Goal: Task Accomplishment & Management: Manage account settings

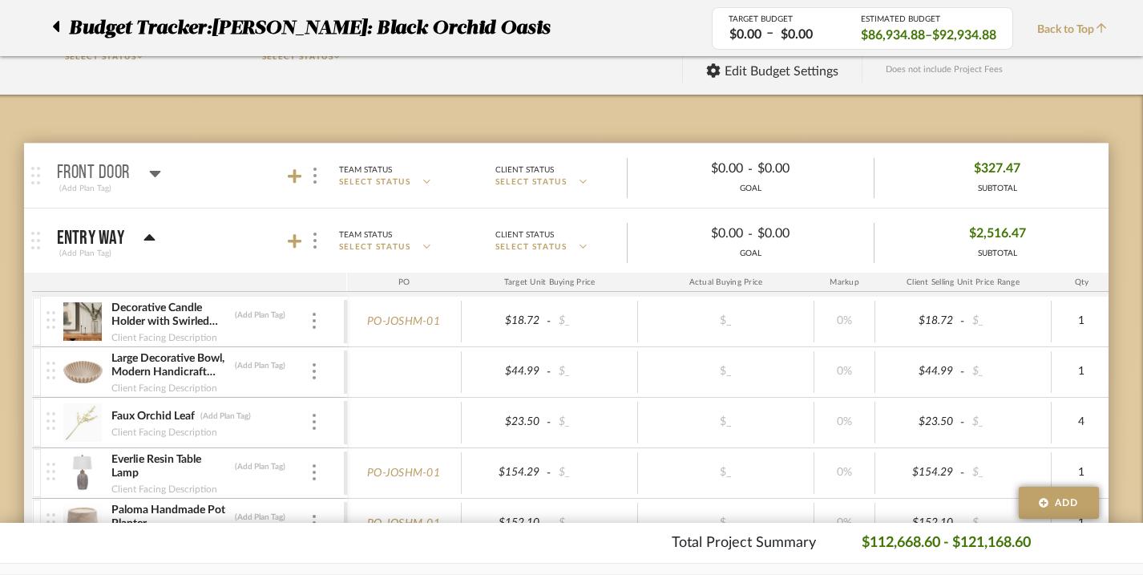
scroll to position [0, 11]
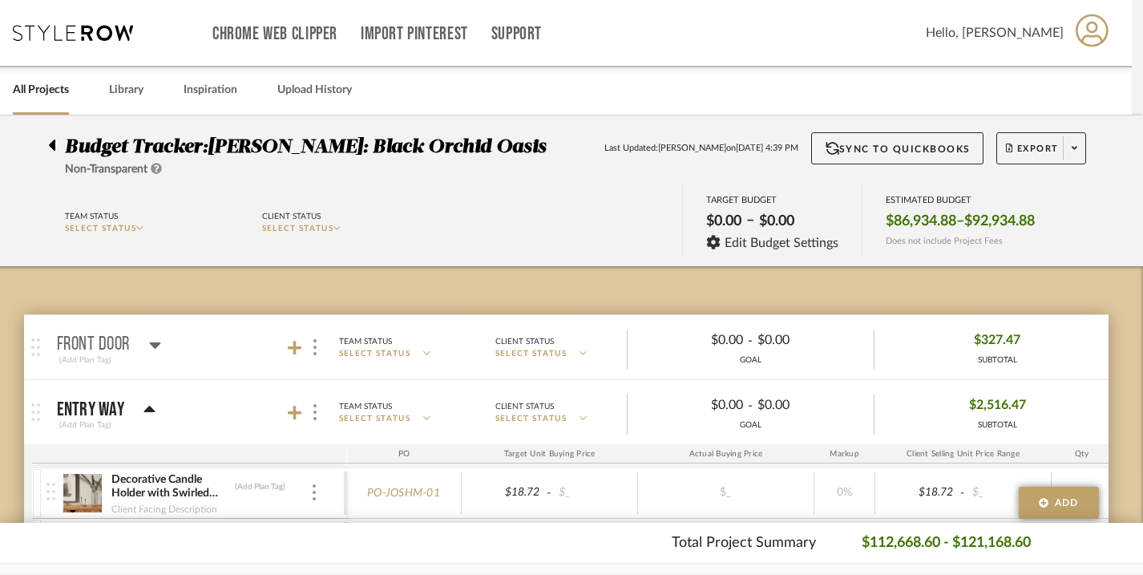
click at [54, 147] on icon at bounding box center [52, 144] width 6 height 11
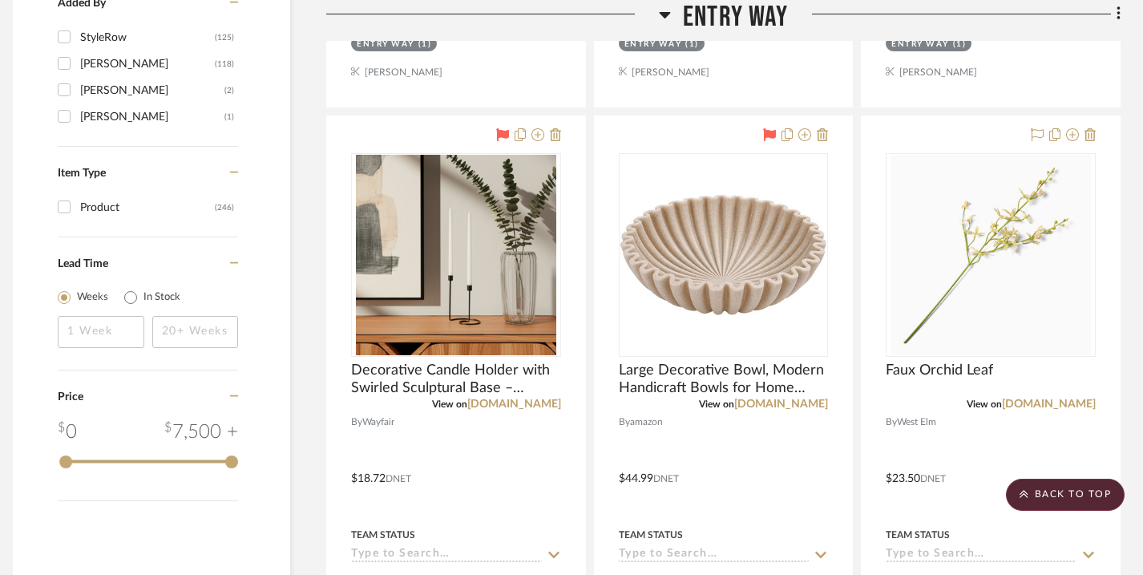
scroll to position [1877, 11]
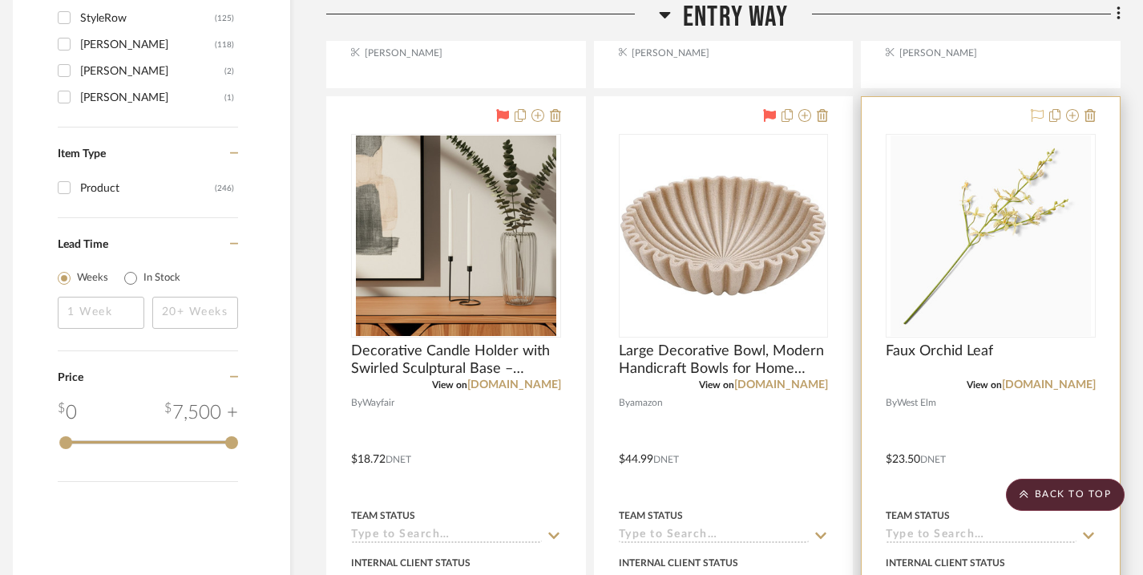
click at [1033, 116] on icon at bounding box center [1036, 115] width 13 height 13
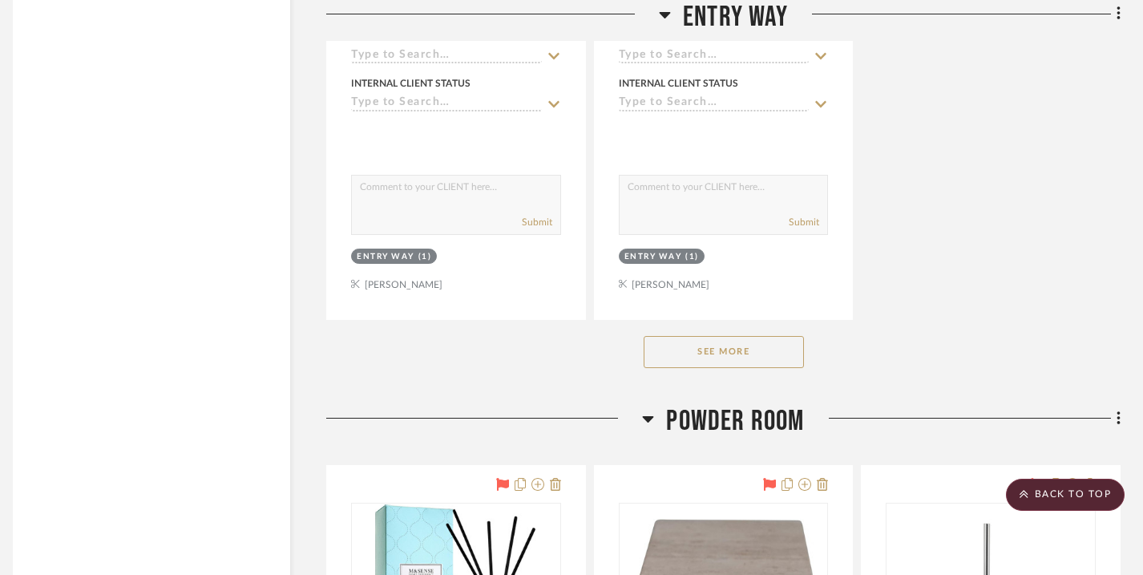
scroll to position [3103, 11]
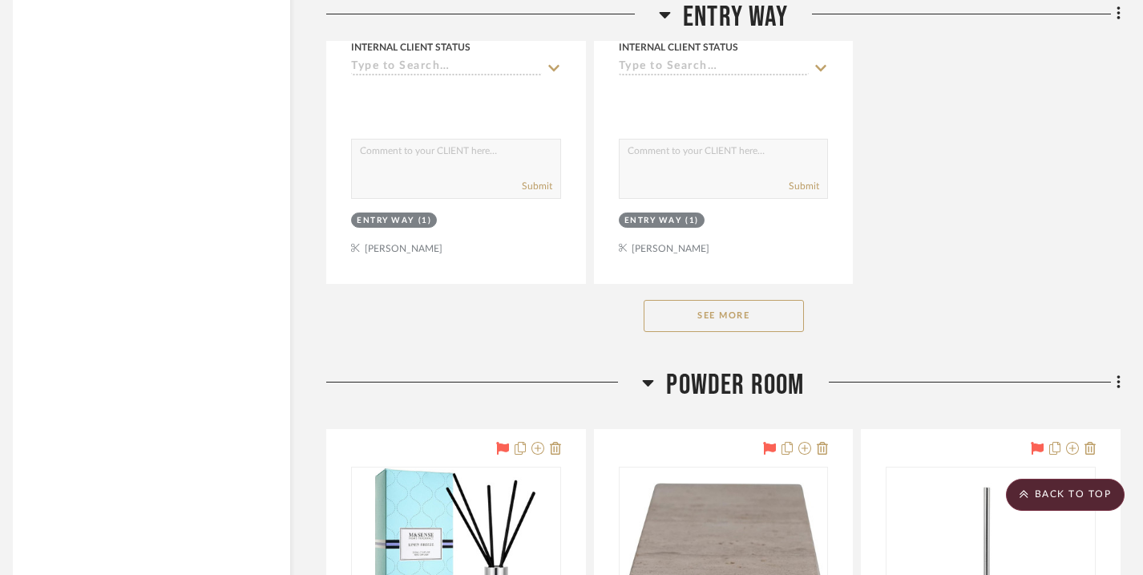
click at [698, 308] on button "See More" at bounding box center [723, 316] width 160 height 32
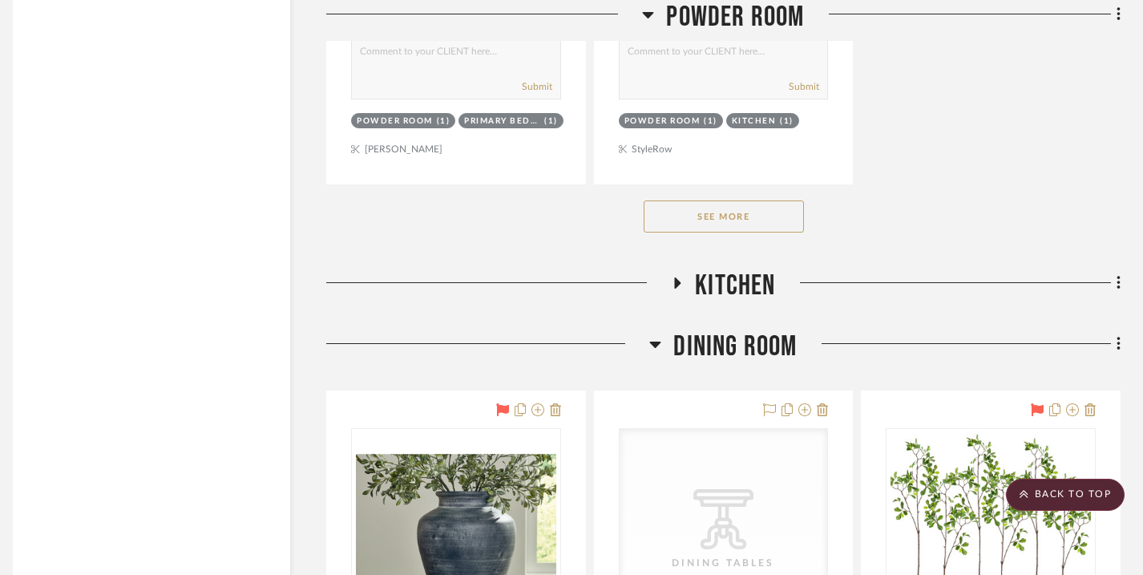
scroll to position [5476, 11]
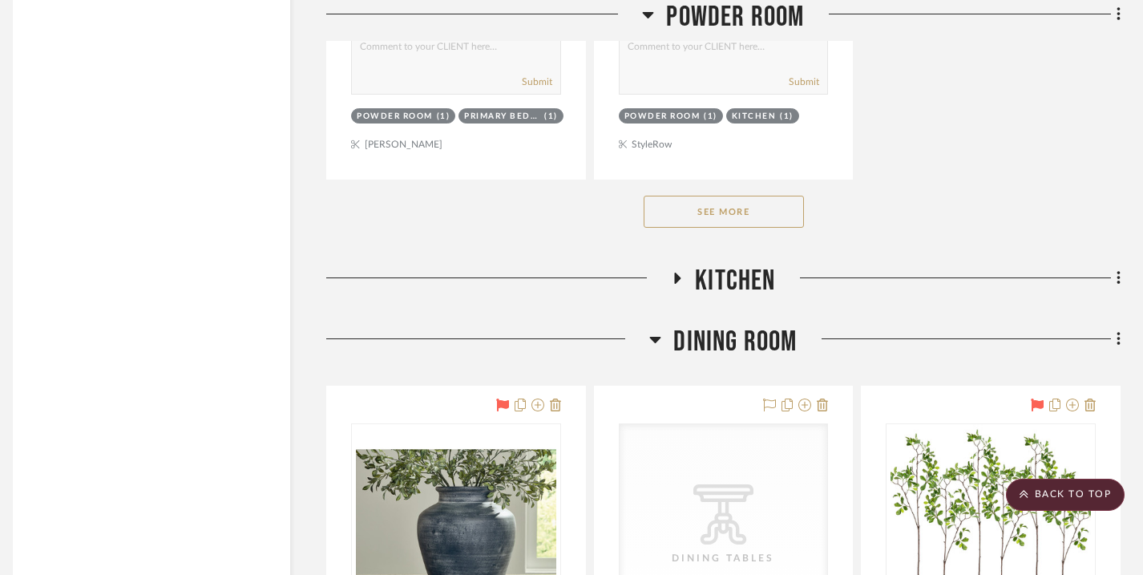
click at [708, 202] on button "See More" at bounding box center [723, 212] width 160 height 32
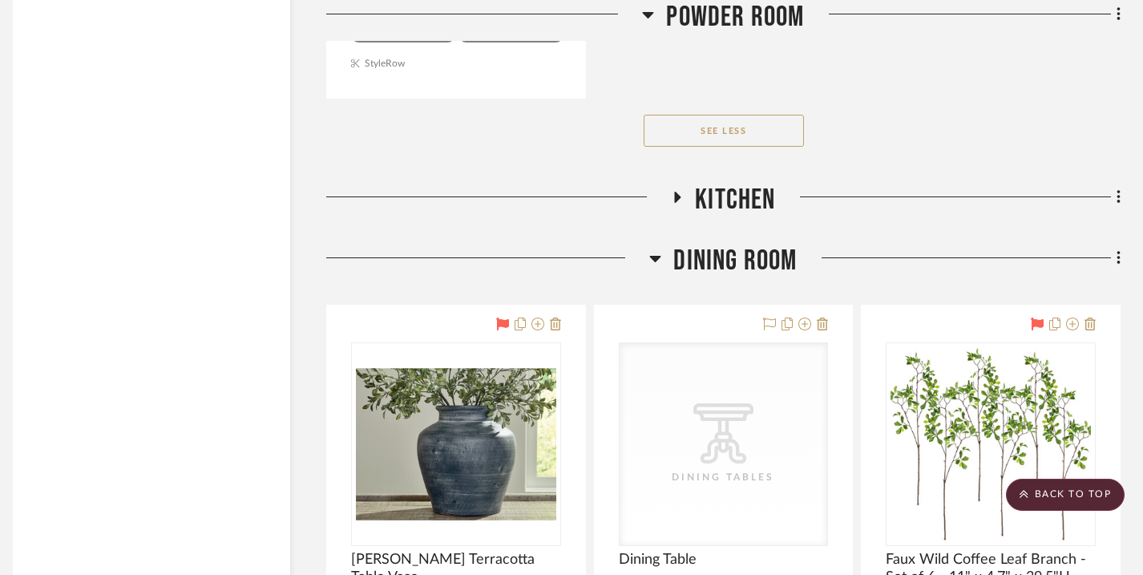
scroll to position [6984, 11]
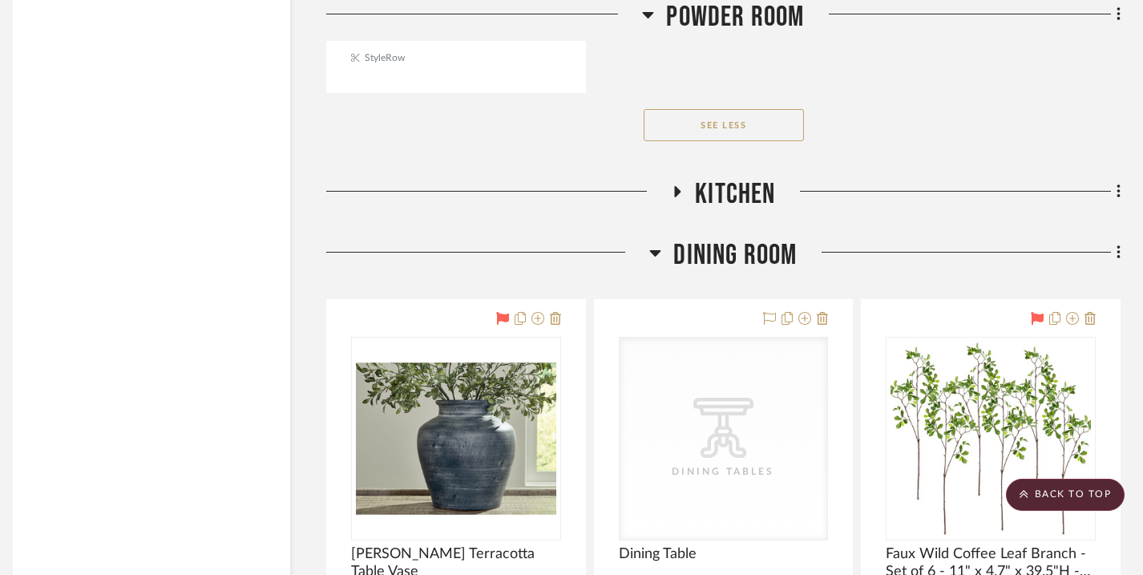
click at [674, 186] on icon at bounding box center [676, 192] width 19 height 12
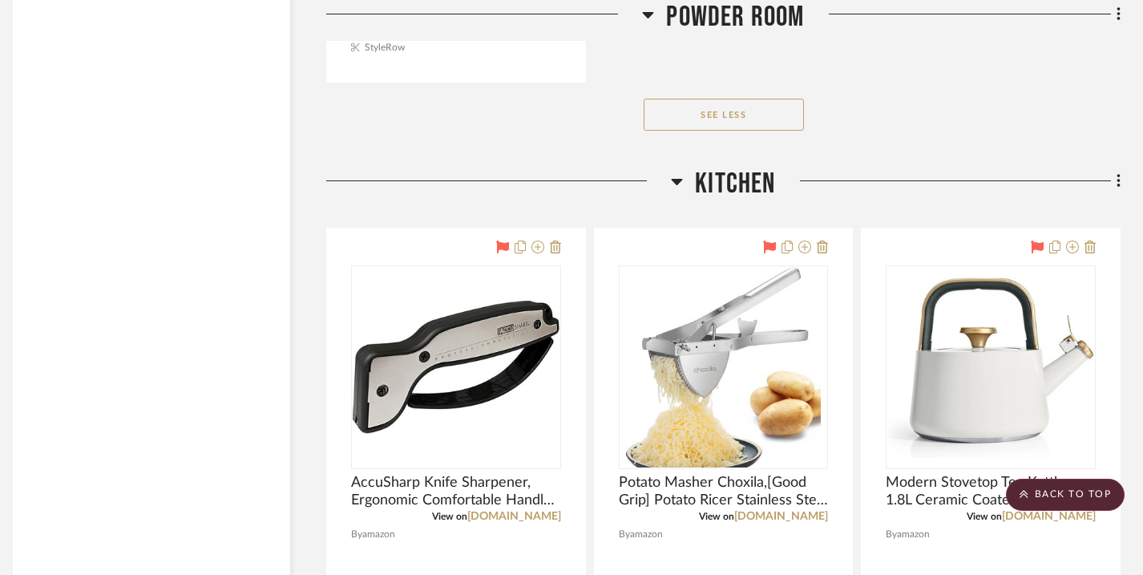
scroll to position [6994, 11]
click at [678, 179] on icon at bounding box center [677, 182] width 11 height 6
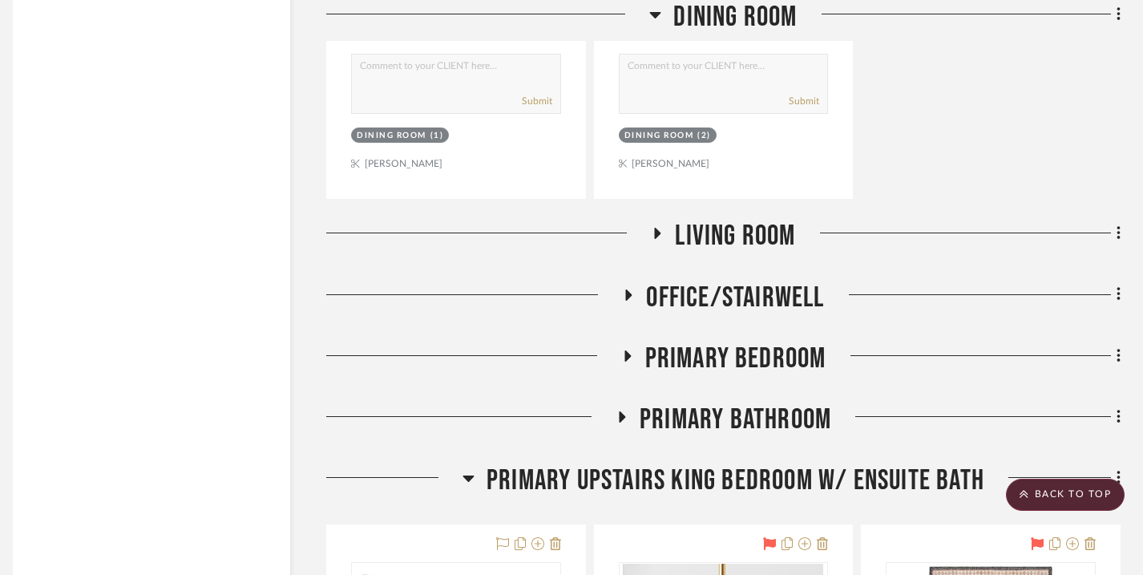
scroll to position [8515, 11]
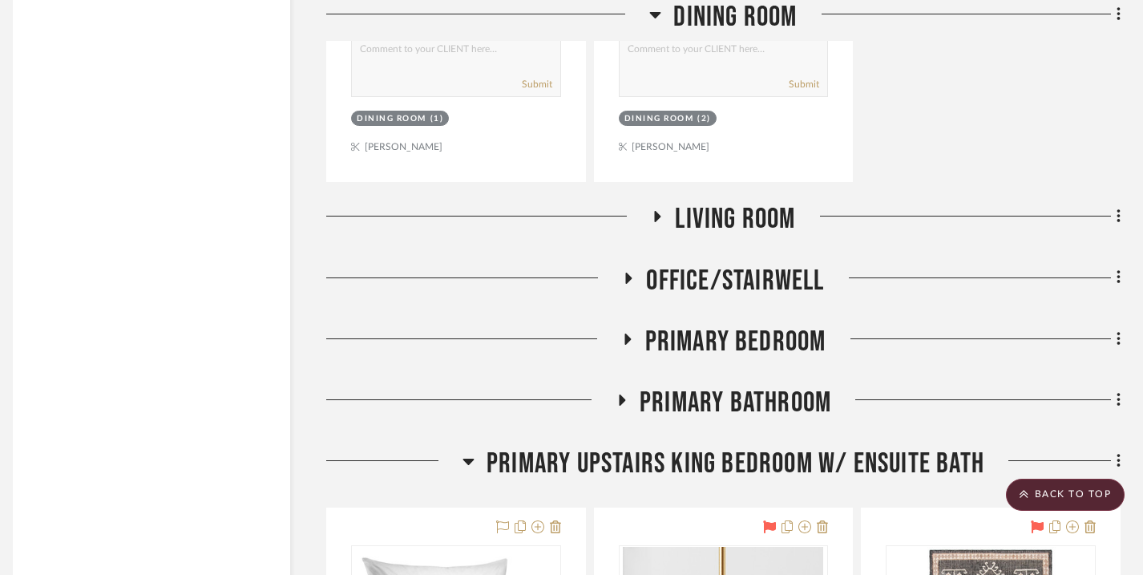
click at [651, 211] on icon at bounding box center [656, 217] width 19 height 12
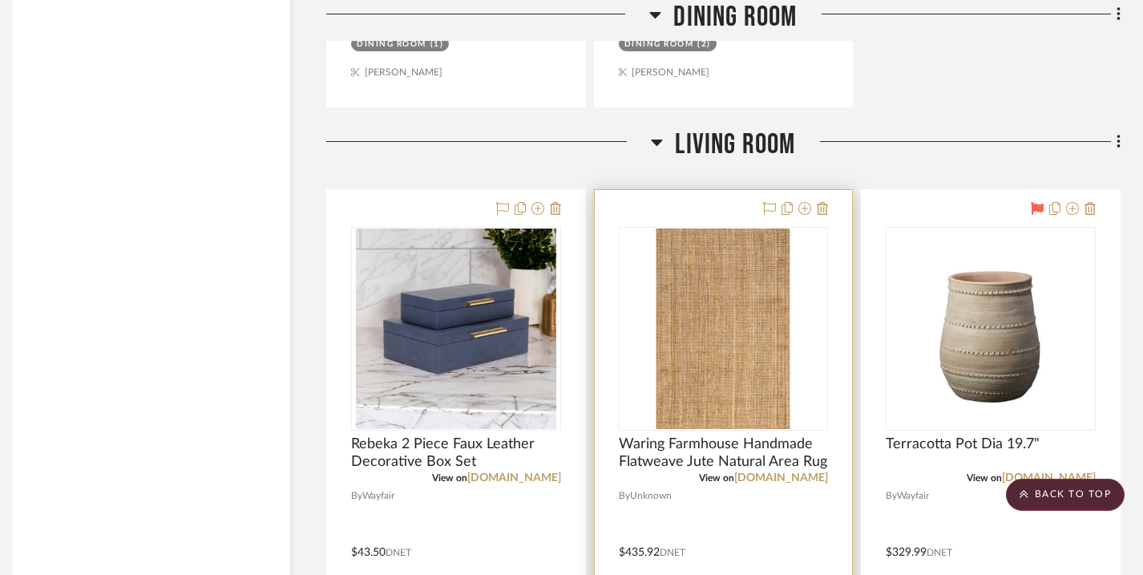
scroll to position [8603, 11]
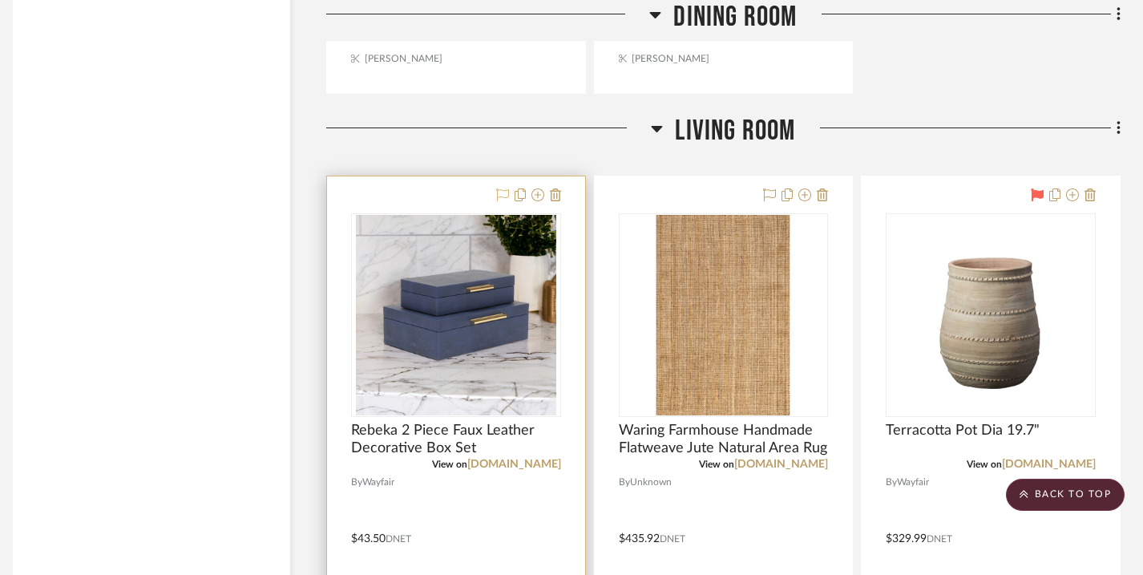
click at [498, 188] on icon at bounding box center [502, 194] width 13 height 13
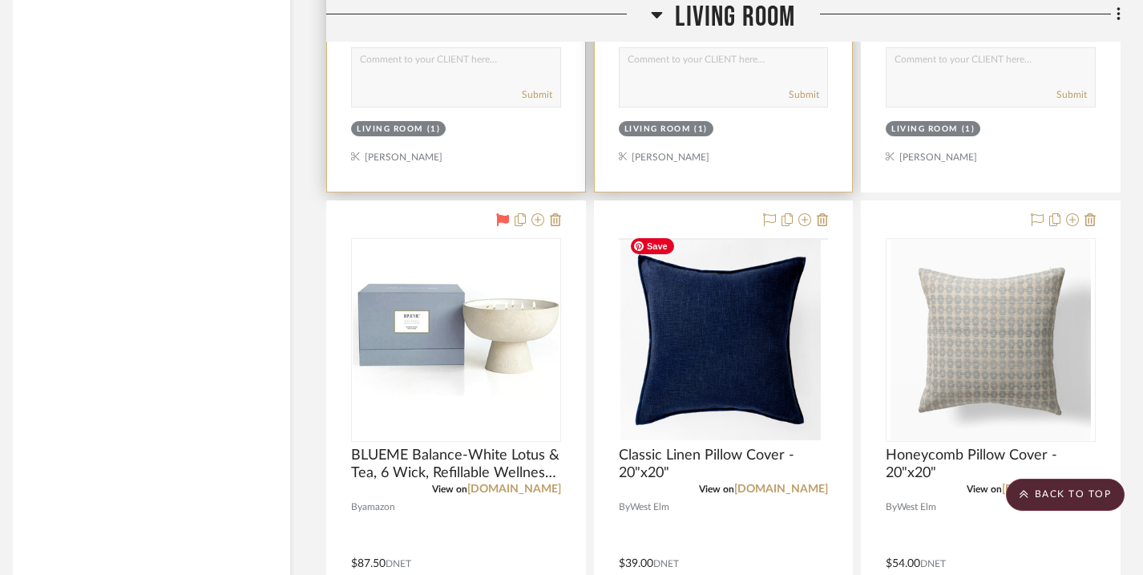
scroll to position [9272, 11]
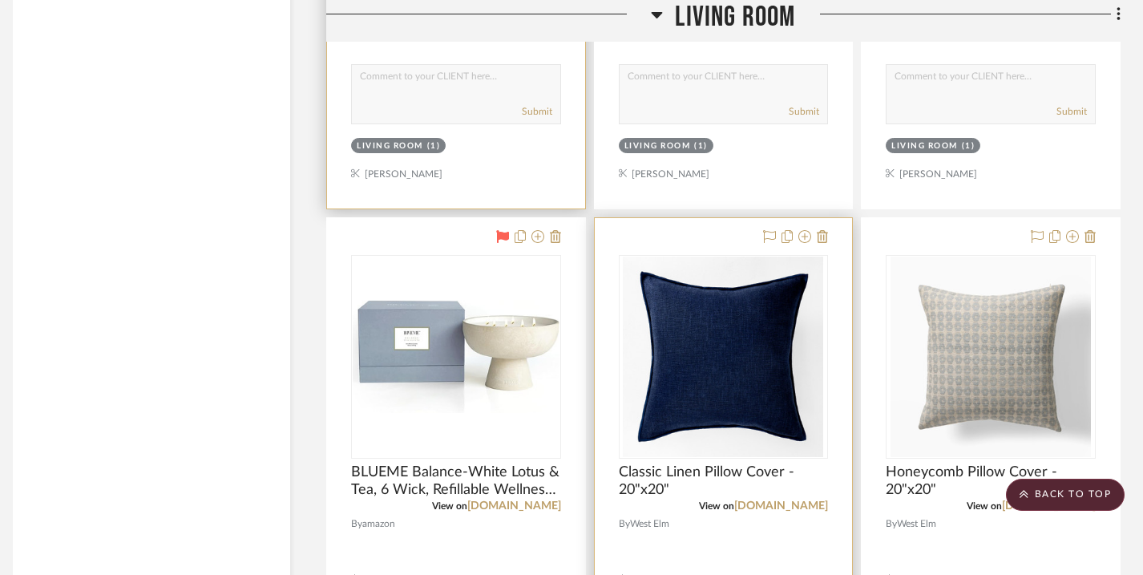
click at [762, 228] on div at bounding box center [792, 237] width 71 height 19
click at [768, 230] on icon at bounding box center [769, 236] width 13 height 13
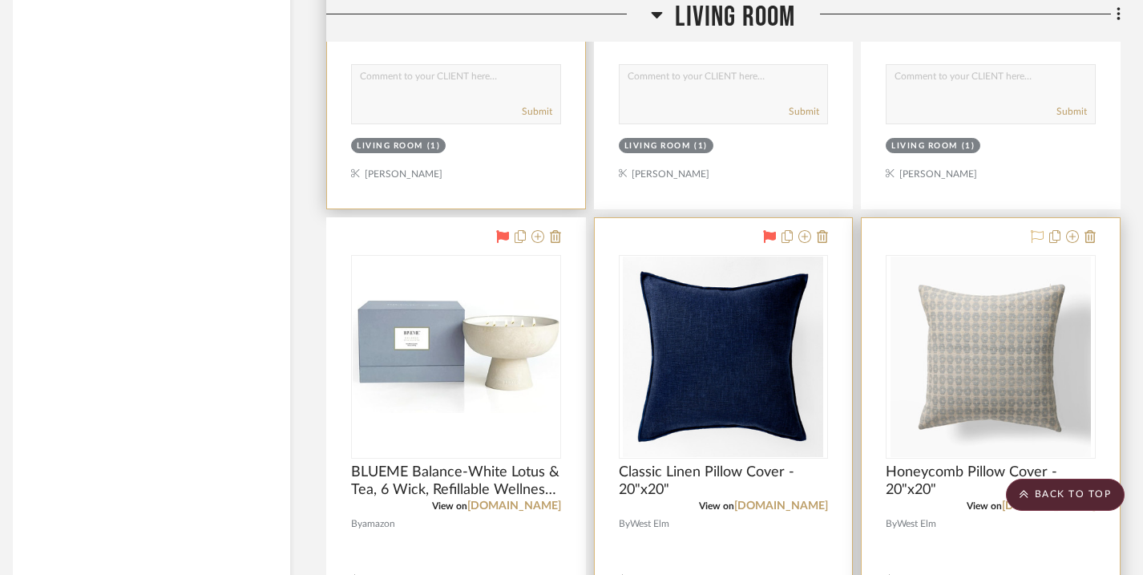
click at [1037, 230] on icon at bounding box center [1036, 236] width 13 height 13
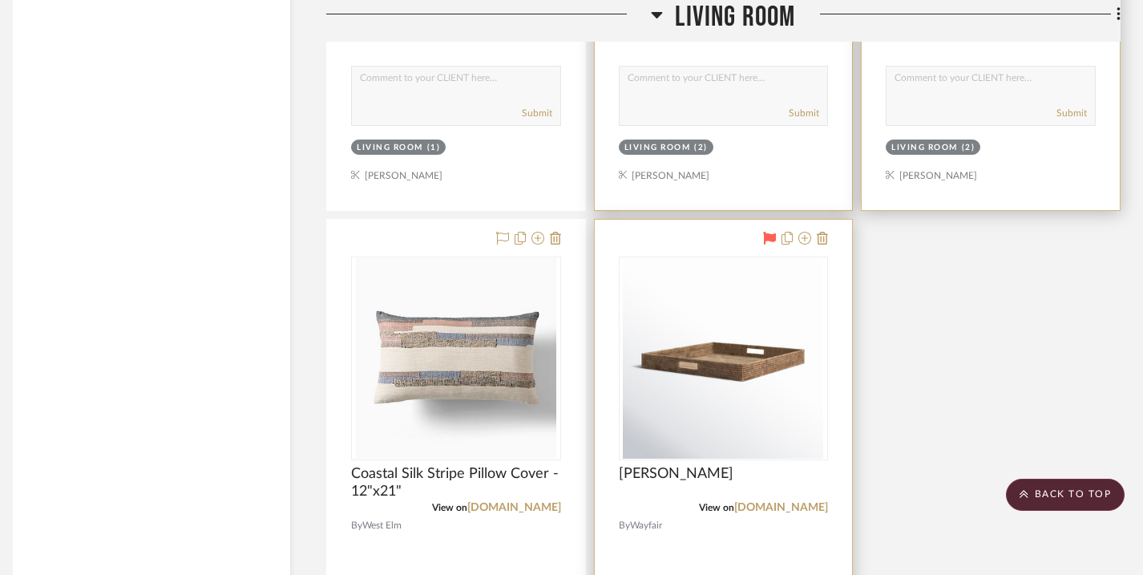
scroll to position [10021, 11]
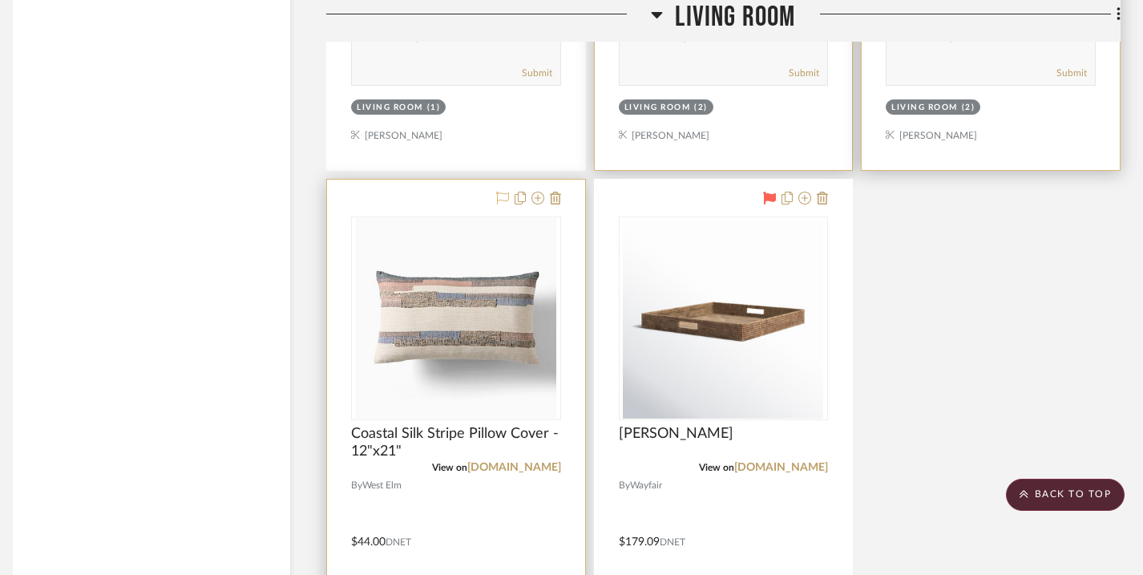
click at [499, 192] on icon at bounding box center [502, 198] width 13 height 13
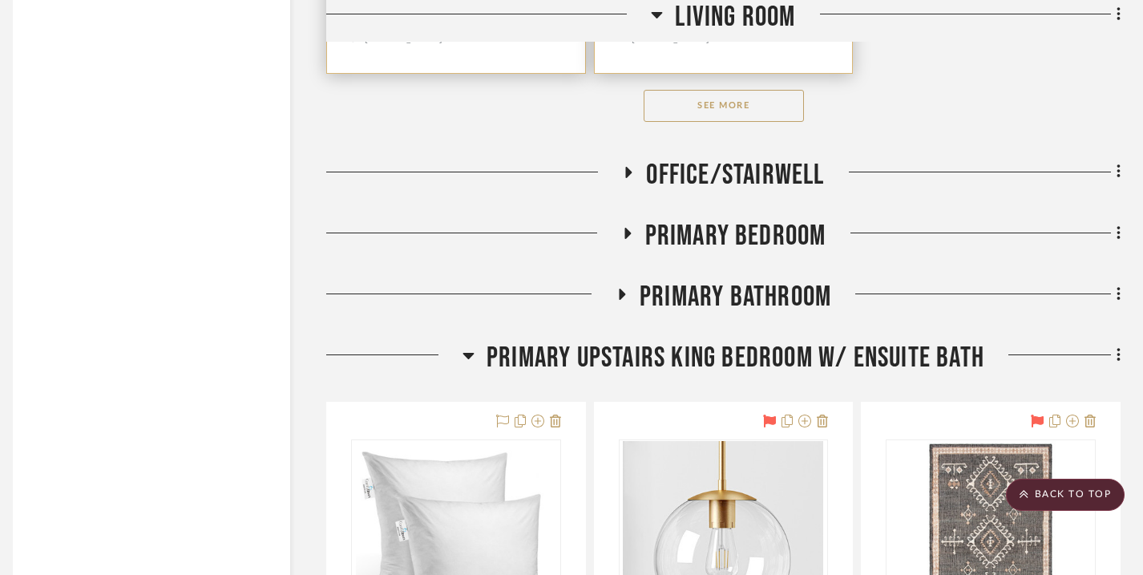
scroll to position [10831, 11]
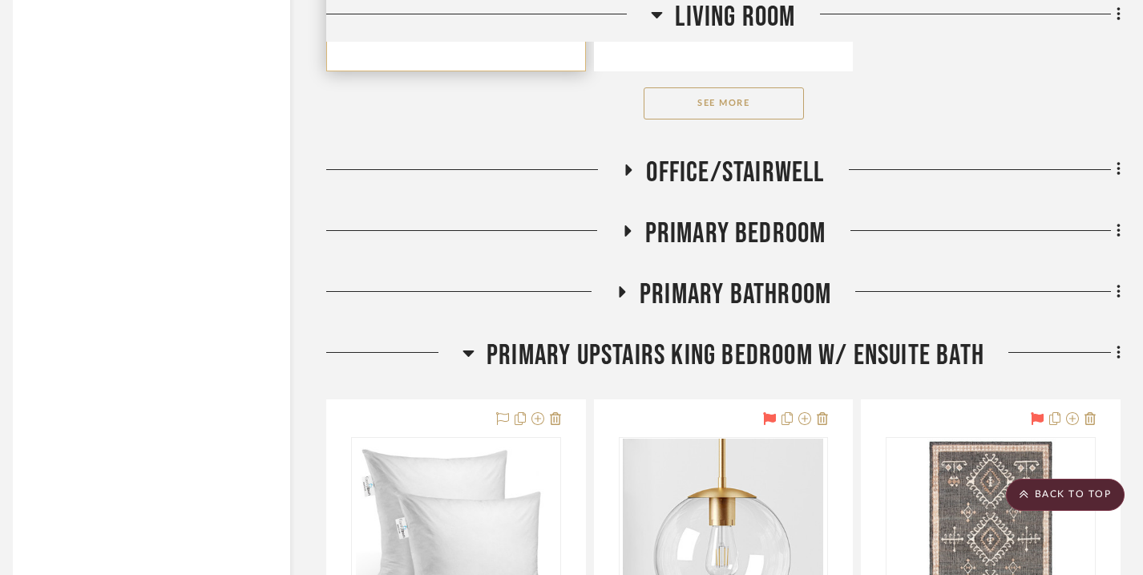
click at [667, 95] on button "See More" at bounding box center [723, 103] width 160 height 32
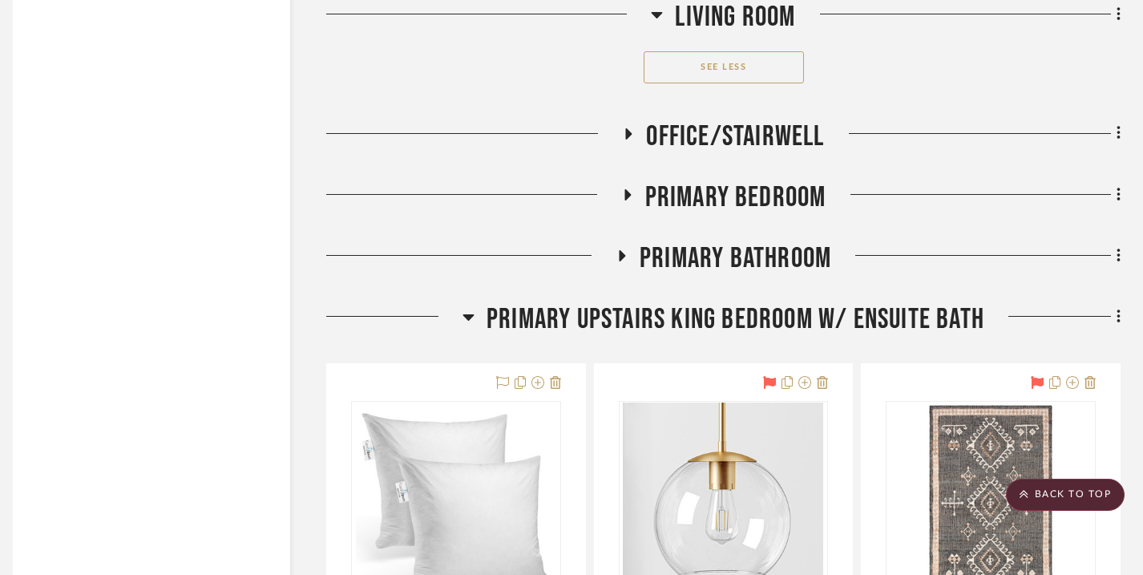
scroll to position [15136, 11]
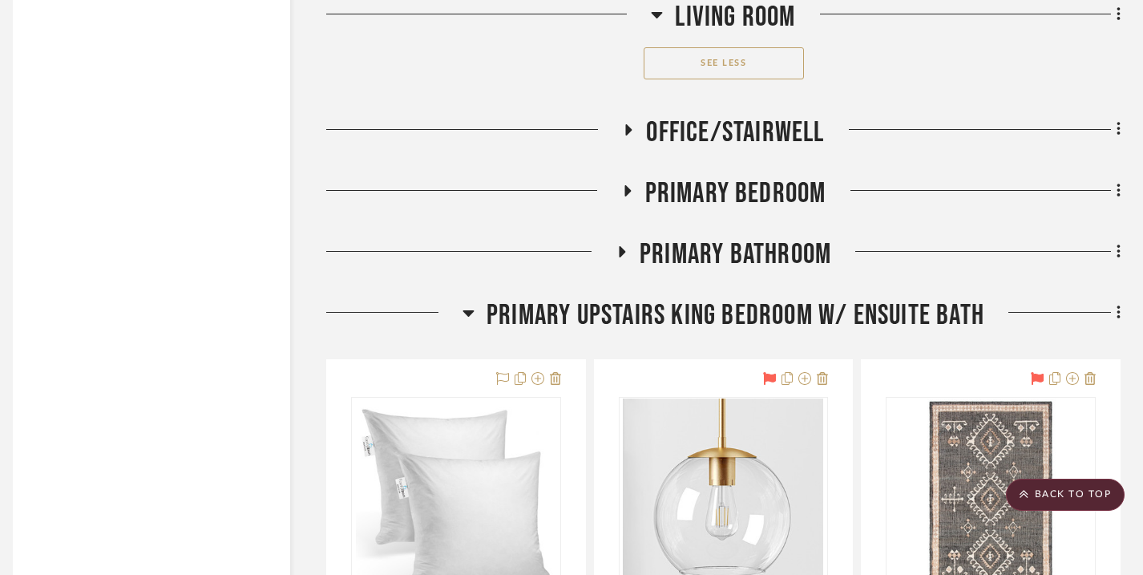
click at [626, 115] on h3 "Office/Stairwell" at bounding box center [723, 132] width 202 height 34
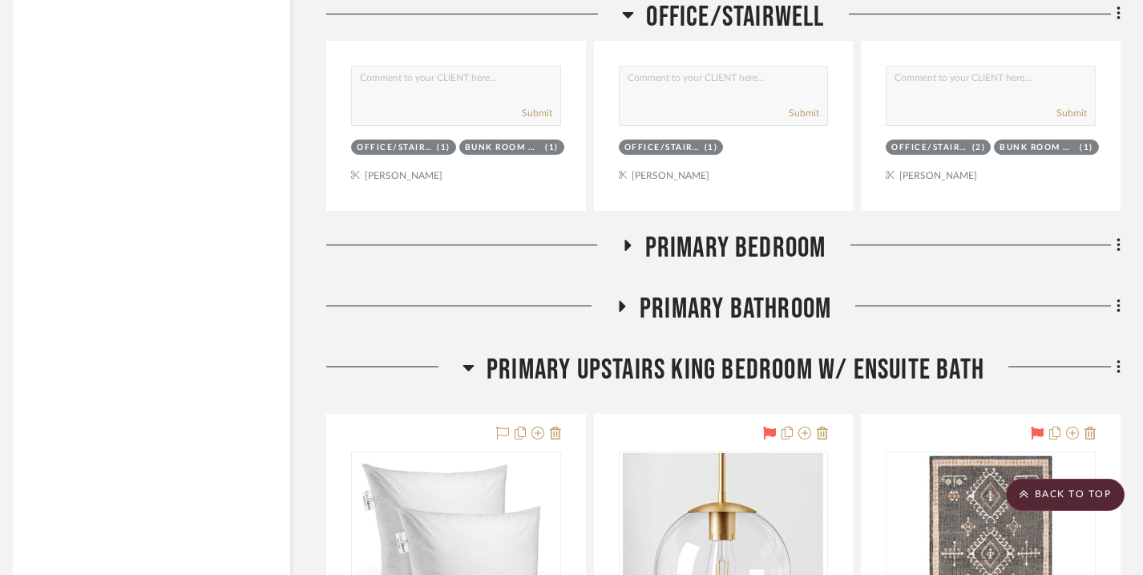
scroll to position [16517, 11]
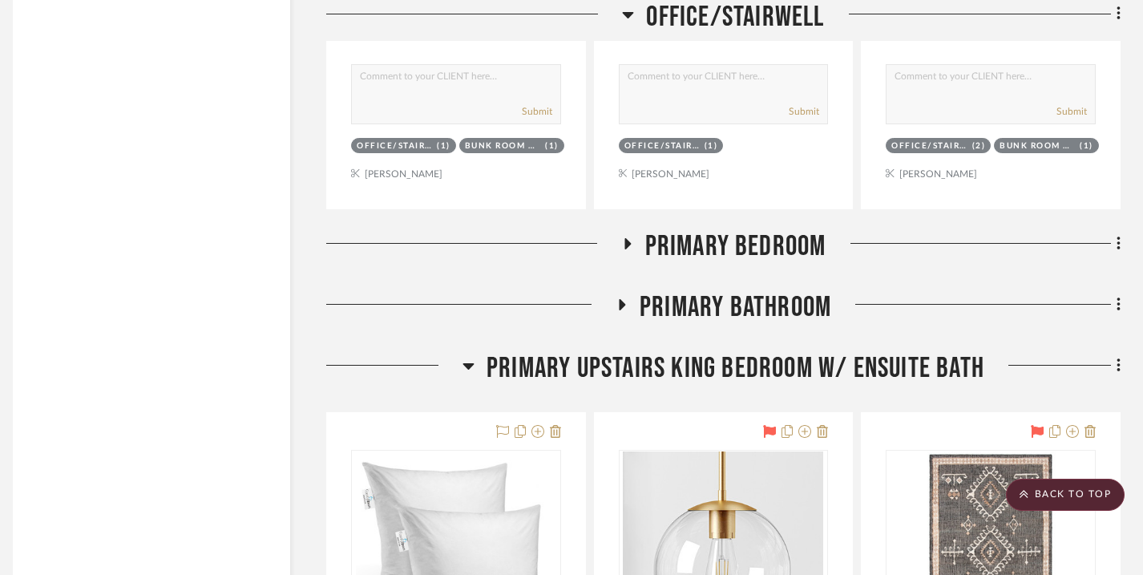
click at [623, 237] on icon at bounding box center [626, 243] width 19 height 12
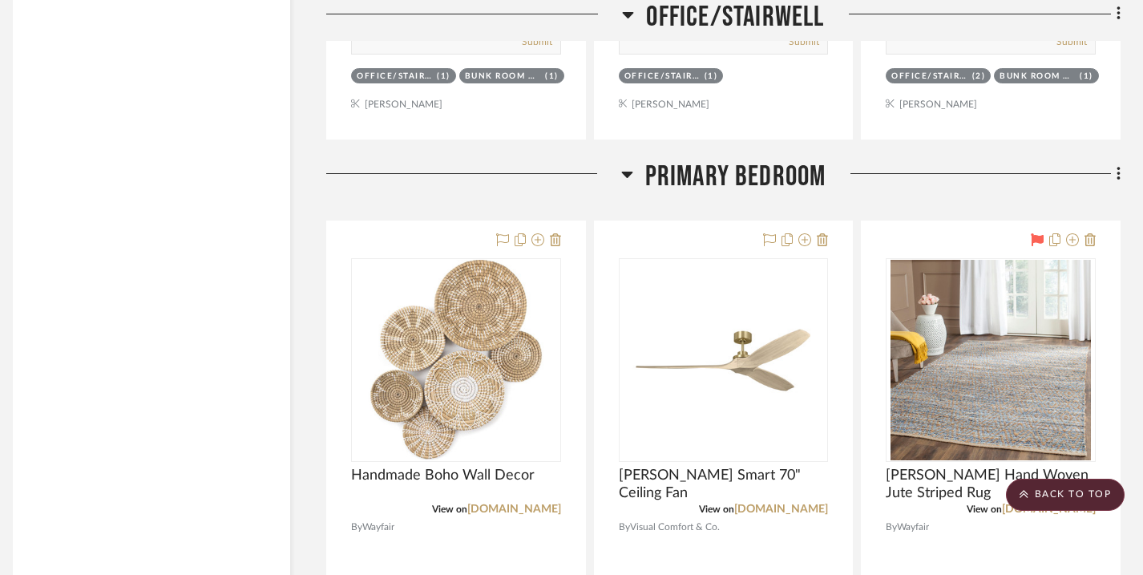
scroll to position [16587, 11]
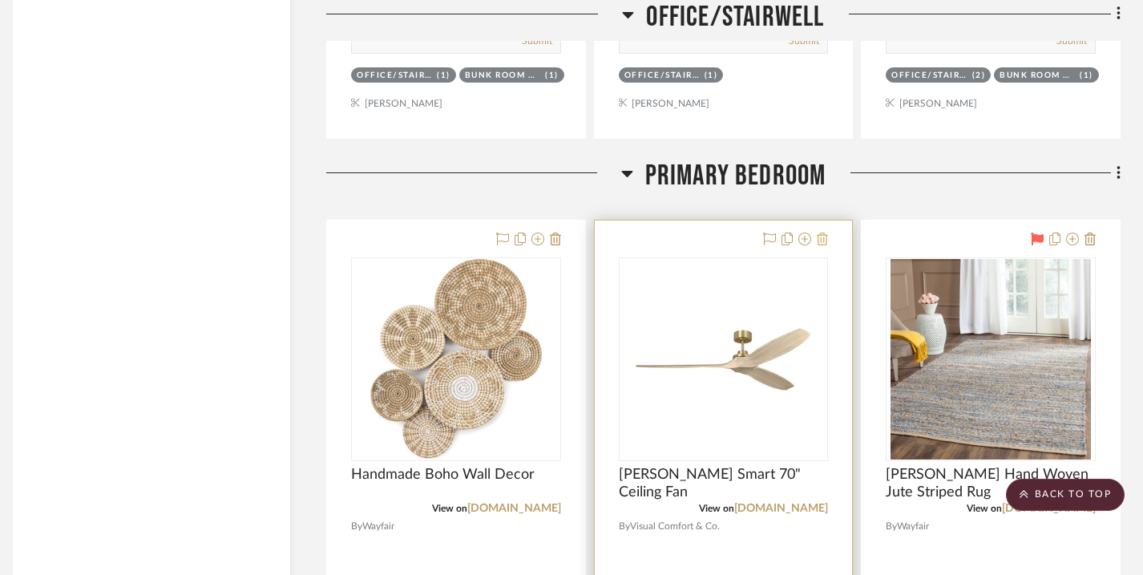
click at [825, 232] on icon at bounding box center [822, 238] width 11 height 13
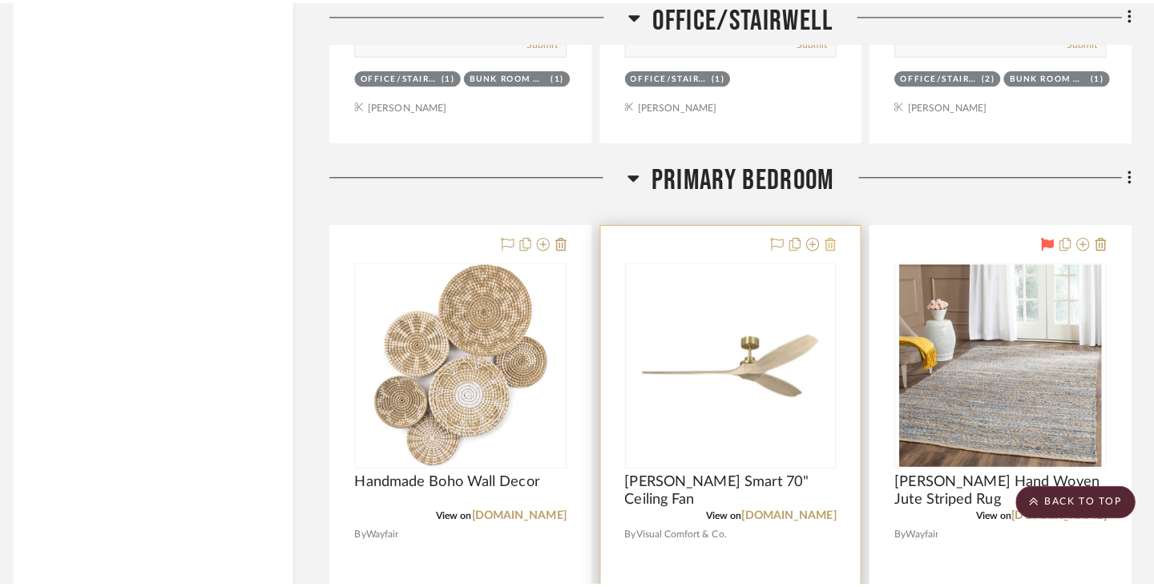
scroll to position [0, 0]
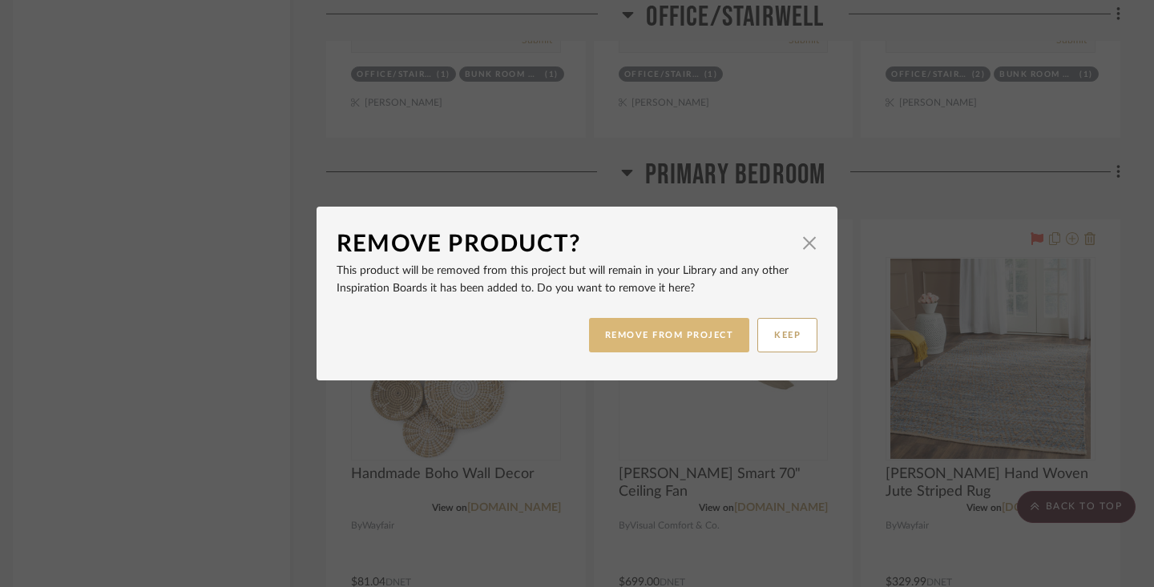
click at [678, 331] on button "REMOVE FROM PROJECT" at bounding box center [669, 335] width 161 height 34
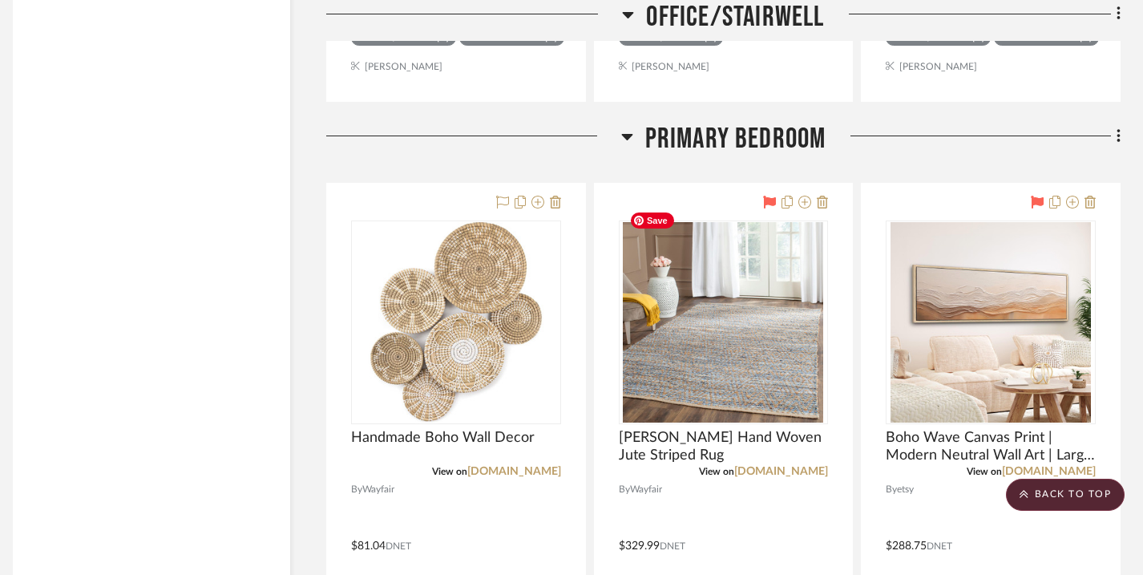
scroll to position [16626, 11]
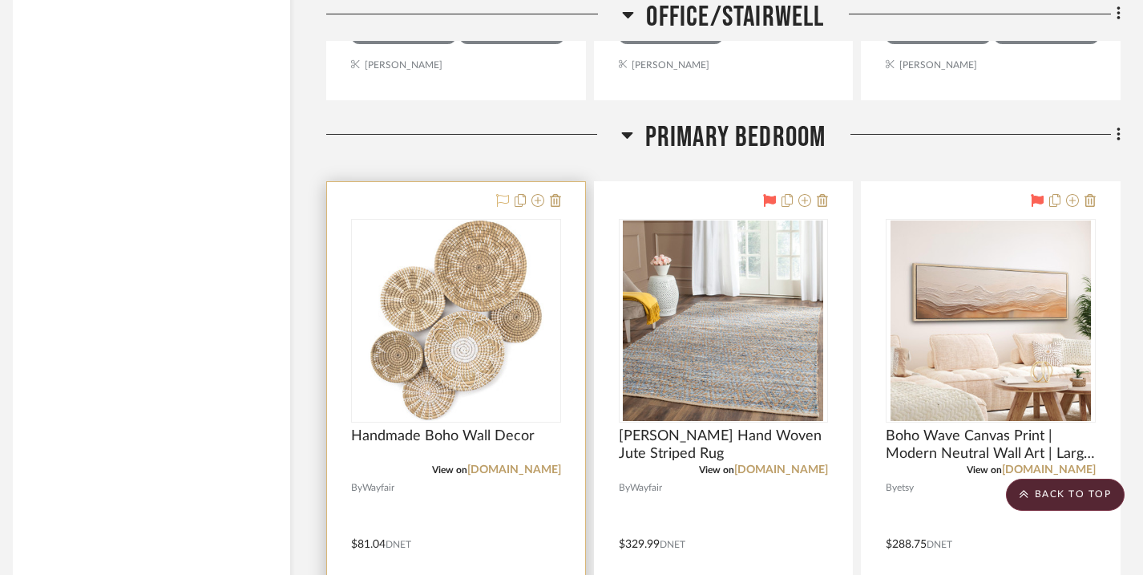
click at [497, 194] on icon at bounding box center [502, 200] width 13 height 13
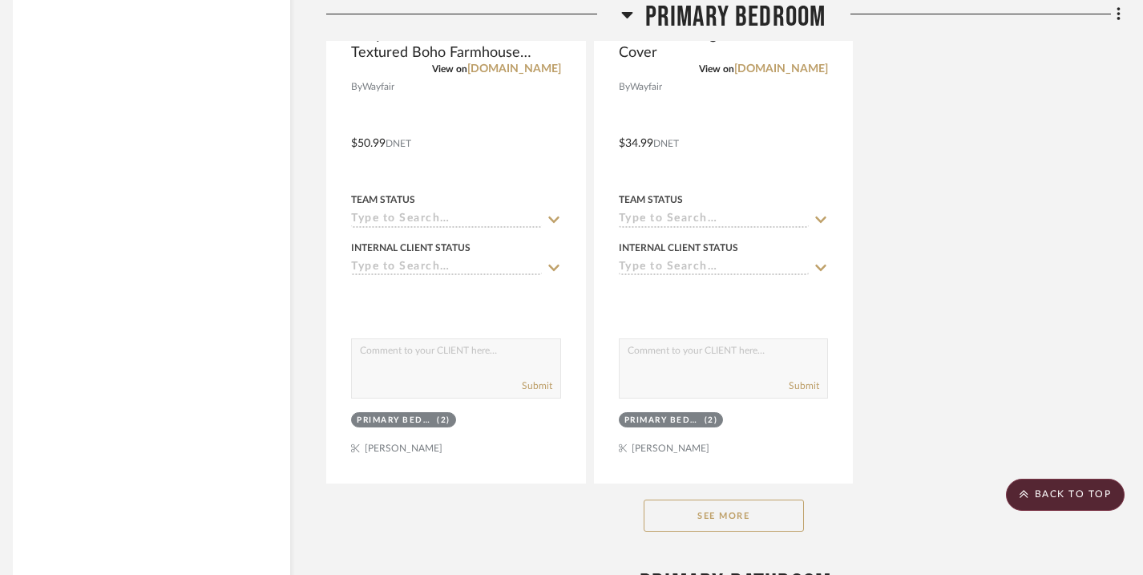
scroll to position [18458, 11]
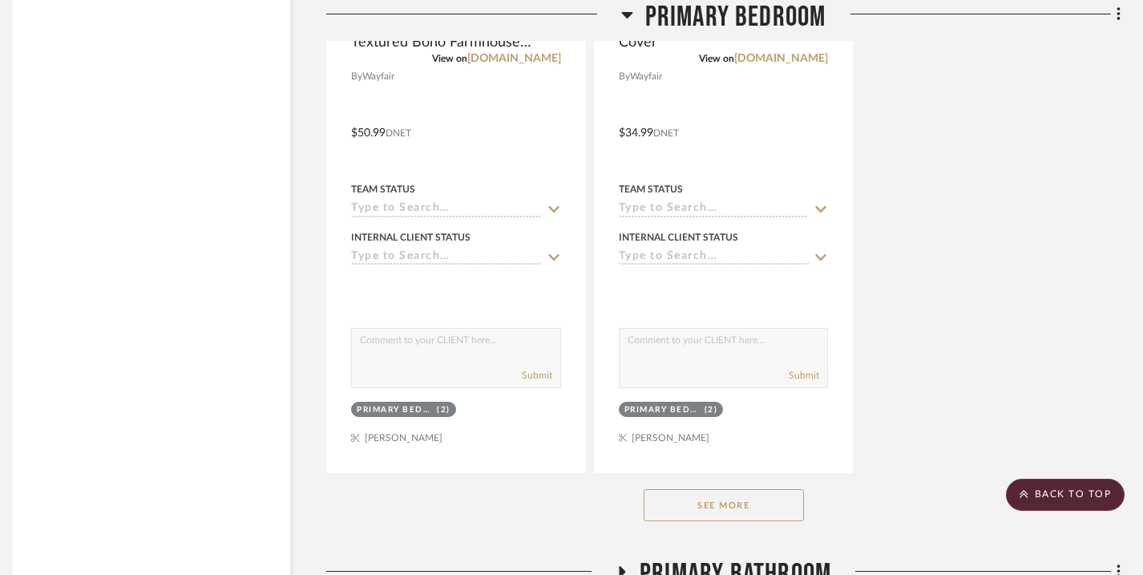
click at [694, 498] on button "See More" at bounding box center [723, 505] width 160 height 32
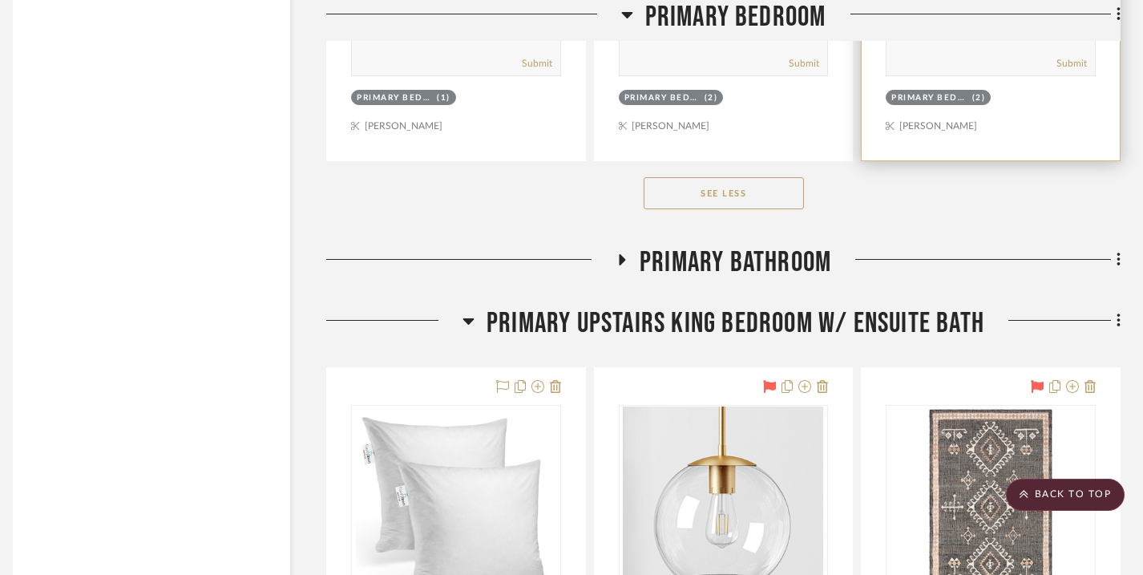
scroll to position [19486, 11]
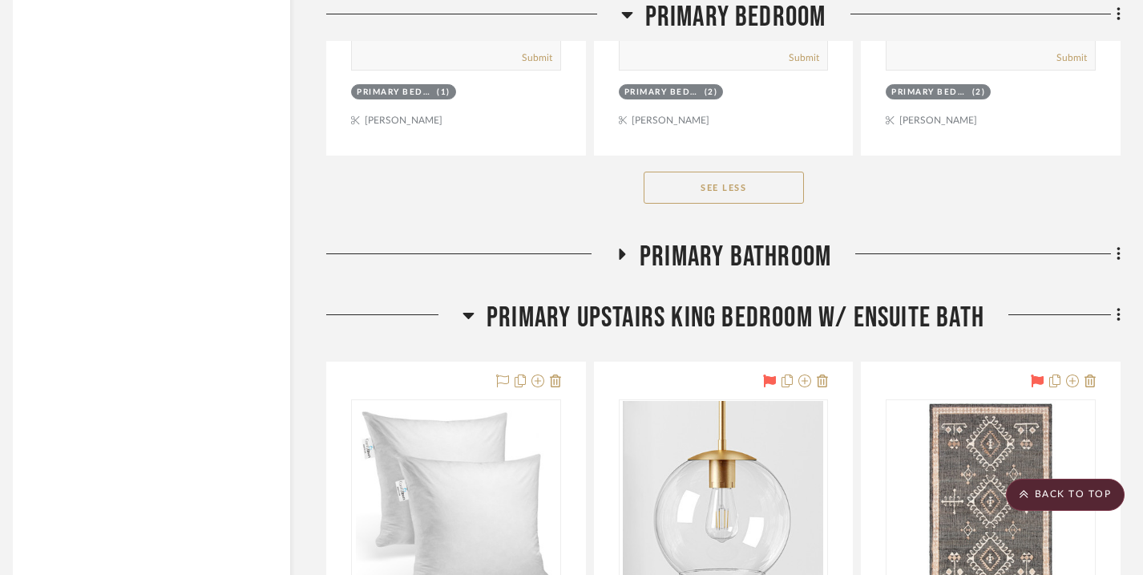
click at [620, 248] on icon at bounding box center [622, 253] width 6 height 11
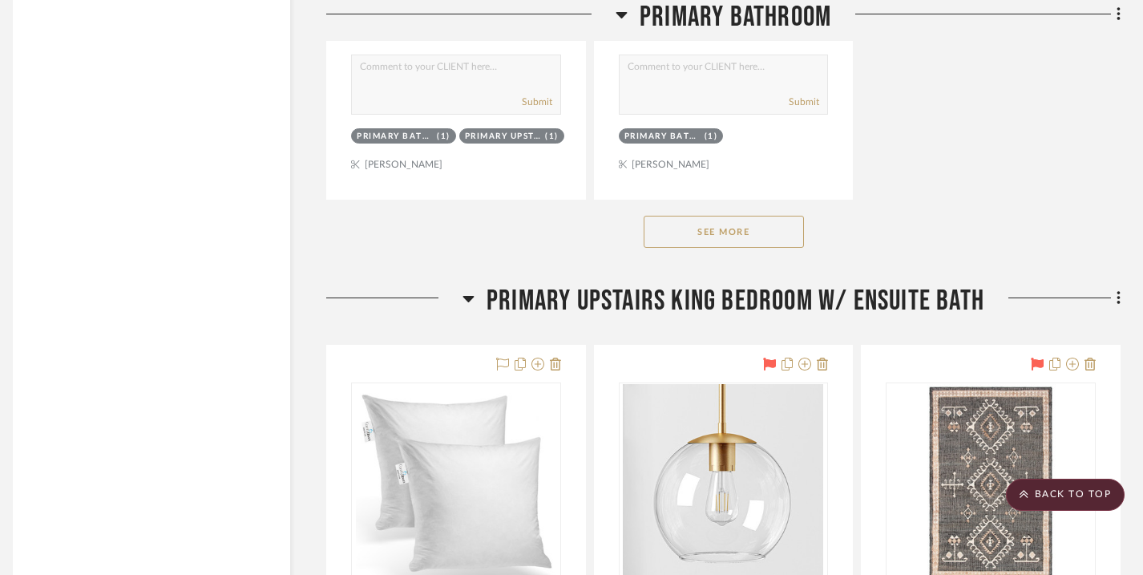
scroll to position [21746, 11]
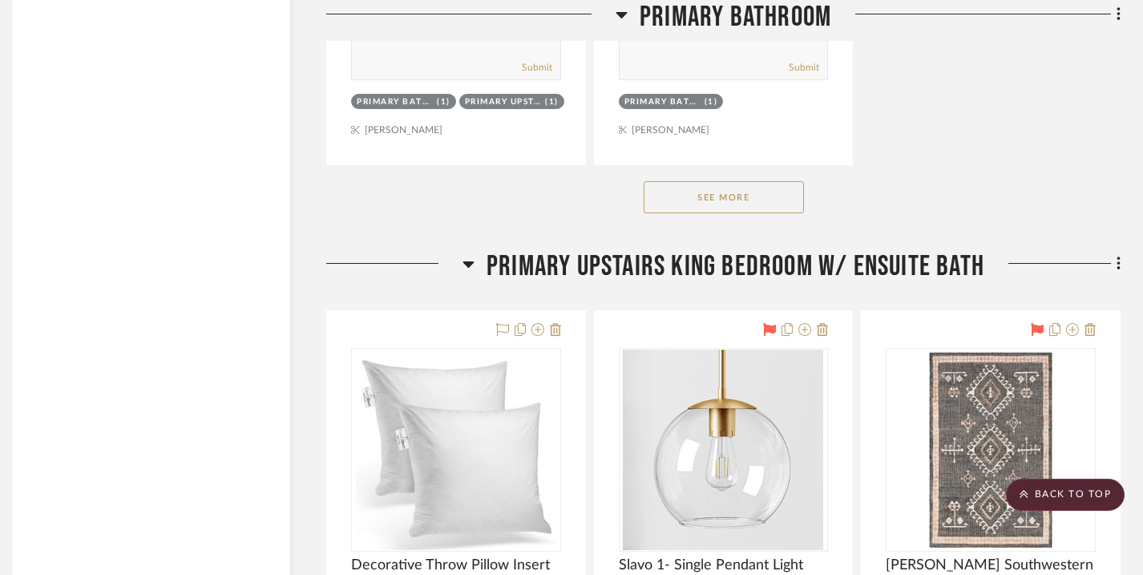
click at [697, 182] on button "See More" at bounding box center [723, 197] width 160 height 32
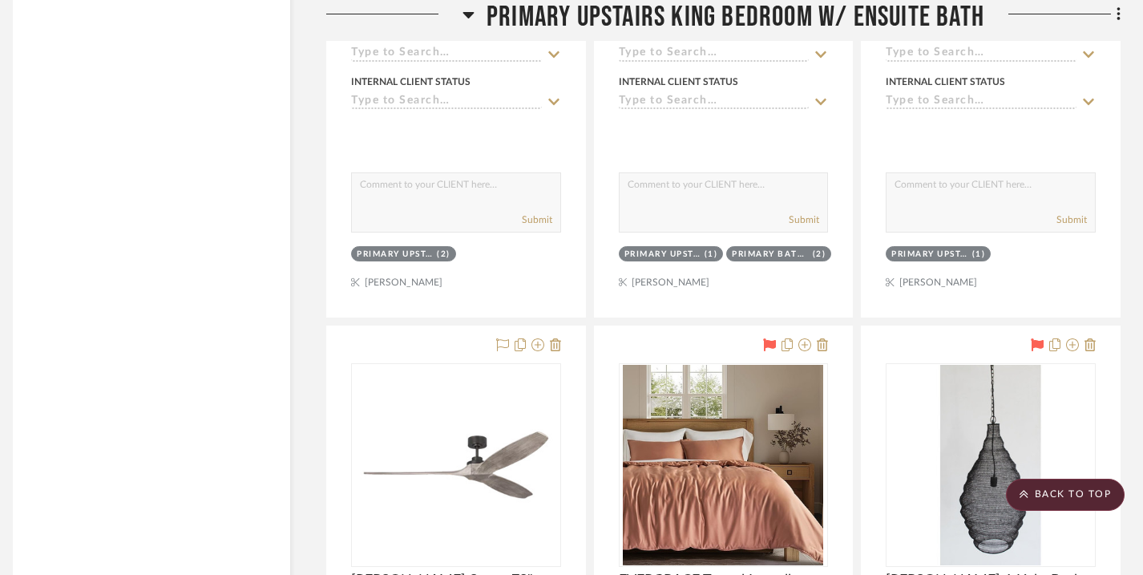
scroll to position [23868, 11]
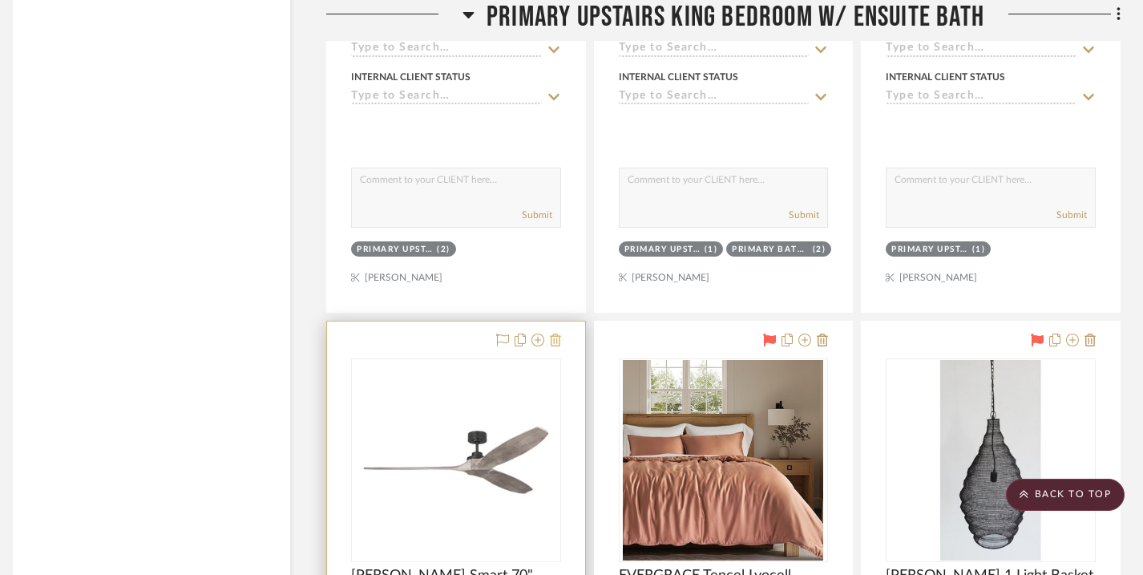
click at [559, 333] on icon at bounding box center [555, 339] width 11 height 13
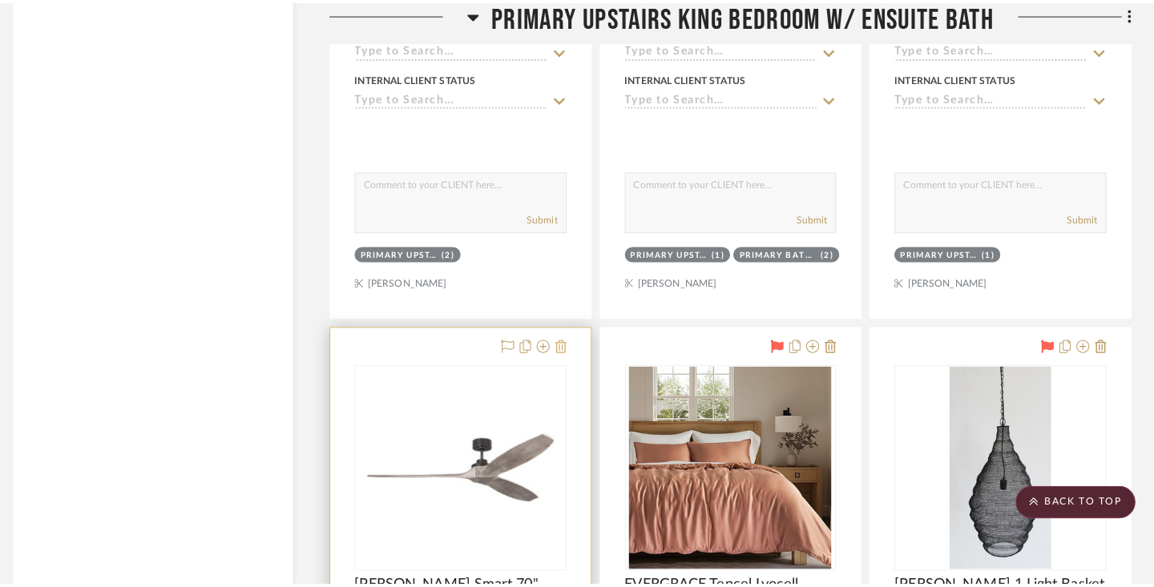
scroll to position [0, 0]
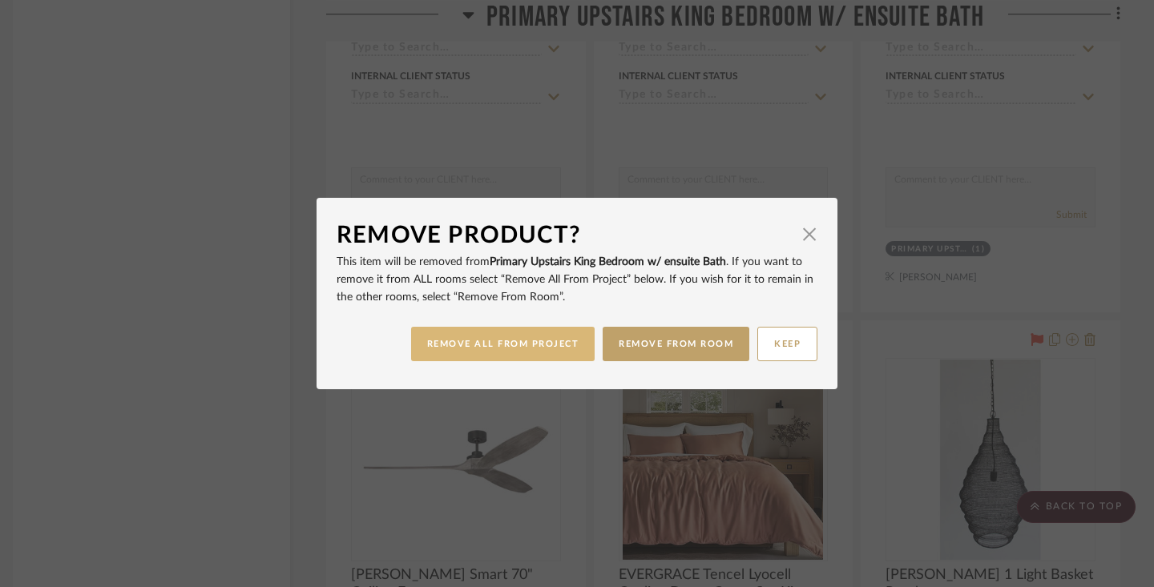
click at [485, 336] on button "REMOVE ALL FROM PROJECT" at bounding box center [503, 344] width 184 height 34
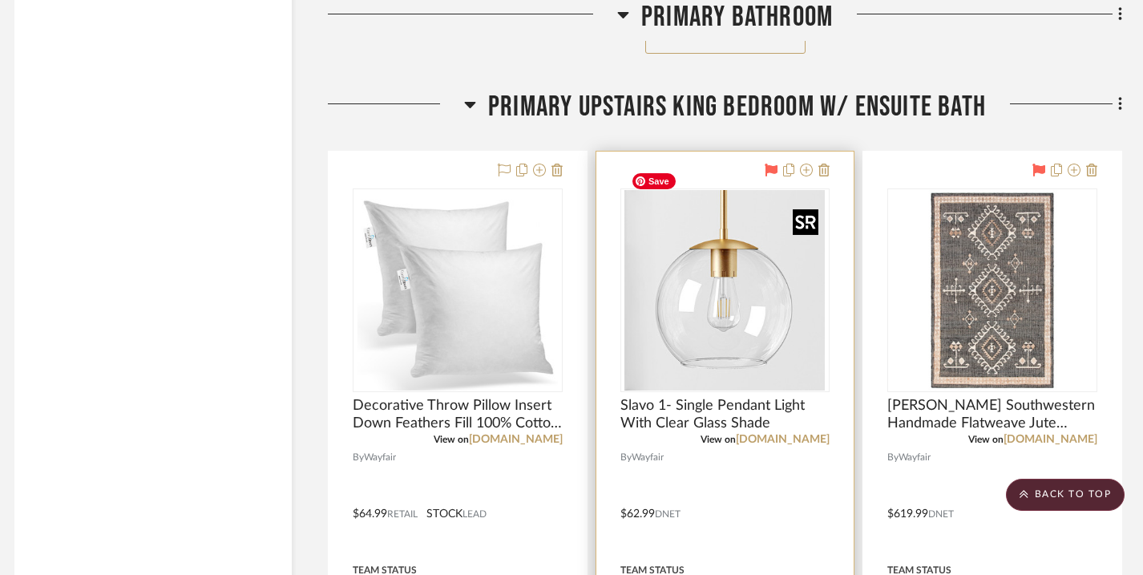
scroll to position [23164, 10]
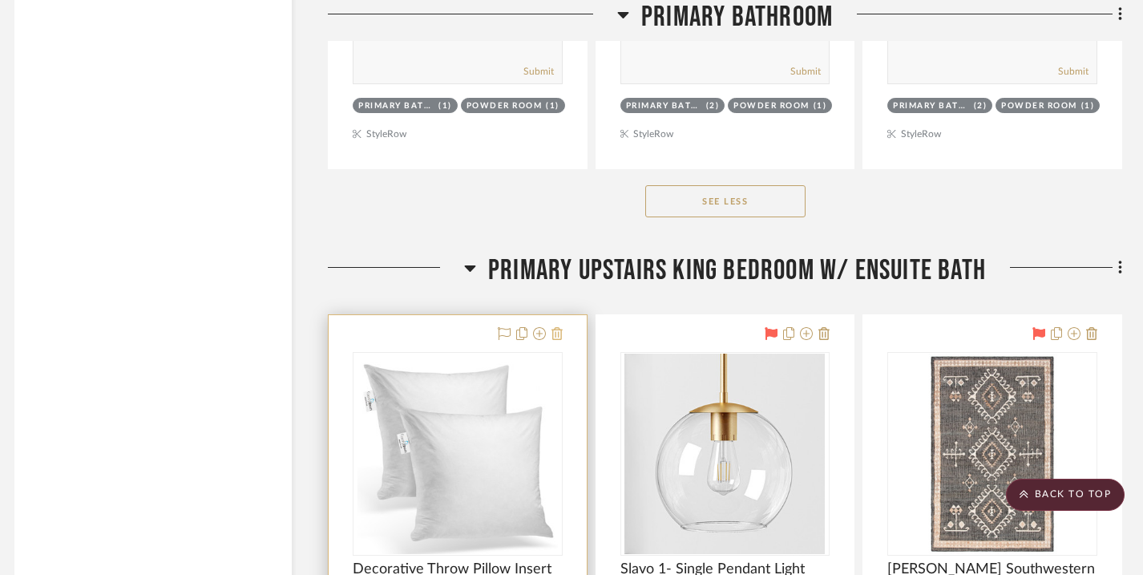
click at [558, 327] on icon at bounding box center [556, 333] width 11 height 13
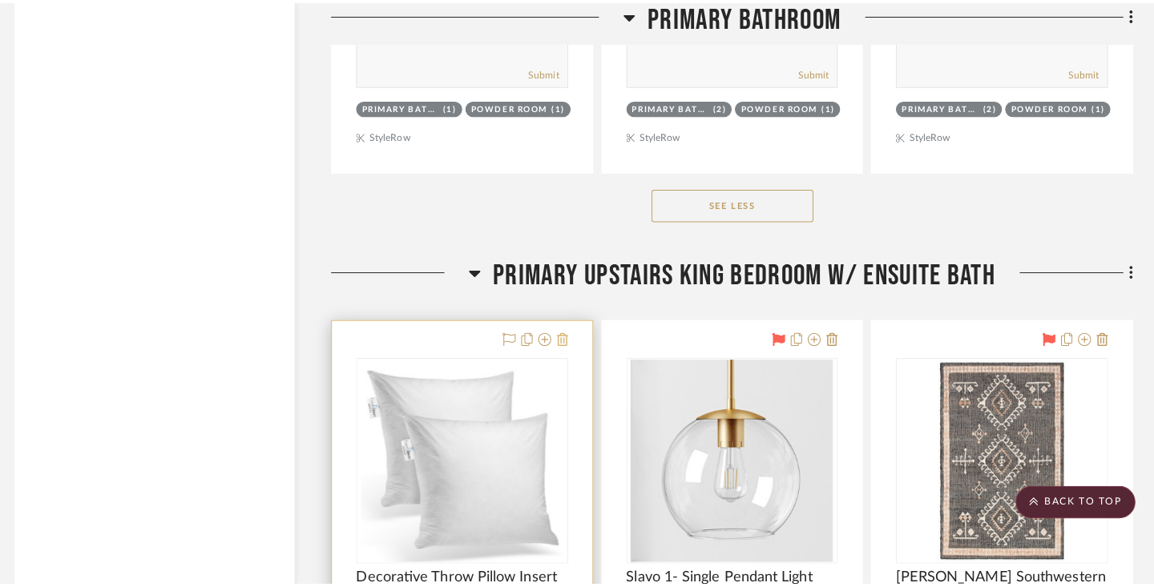
scroll to position [0, 0]
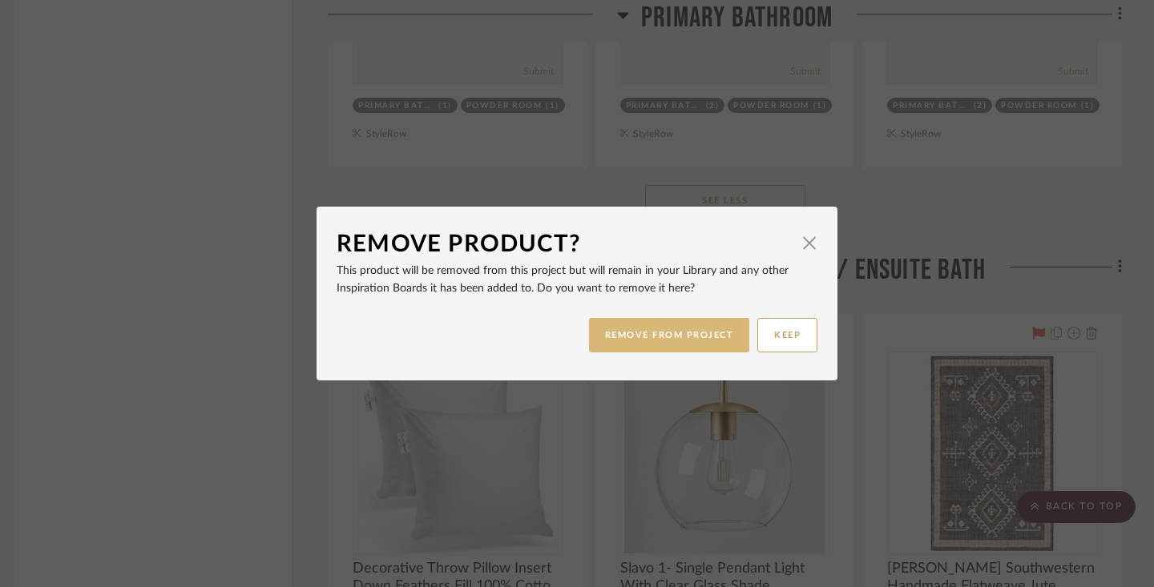
click at [642, 339] on button "REMOVE FROM PROJECT" at bounding box center [669, 335] width 161 height 34
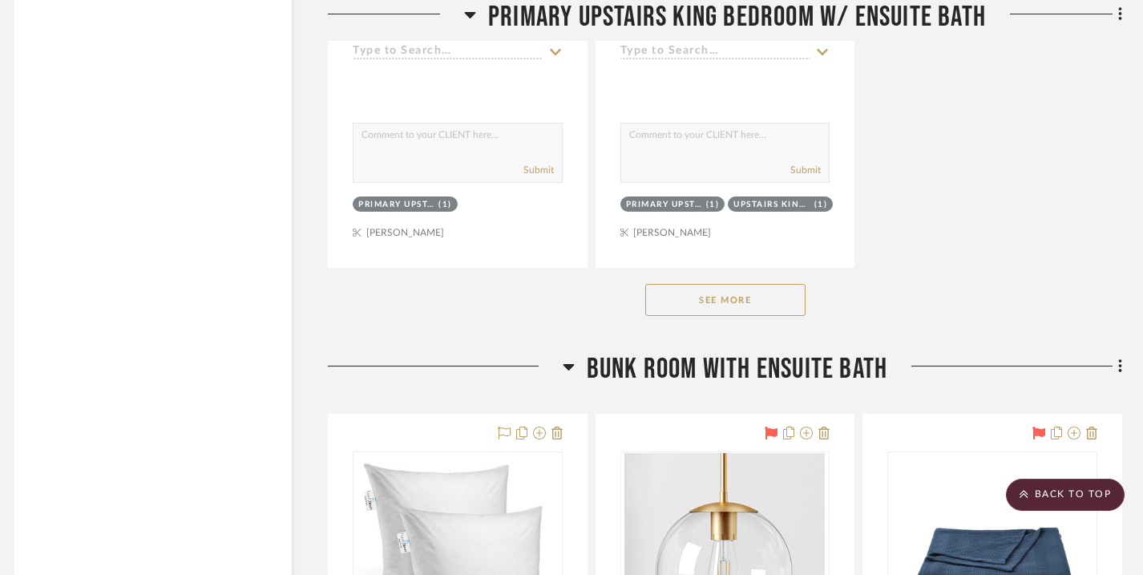
scroll to position [25363, 10]
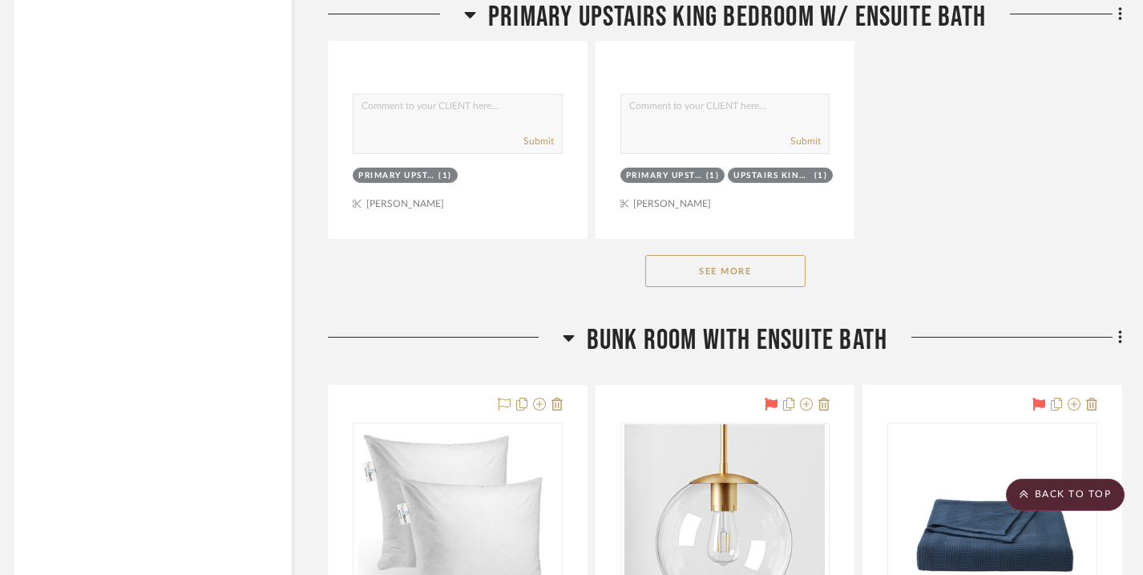
click at [712, 255] on button "See More" at bounding box center [725, 271] width 160 height 32
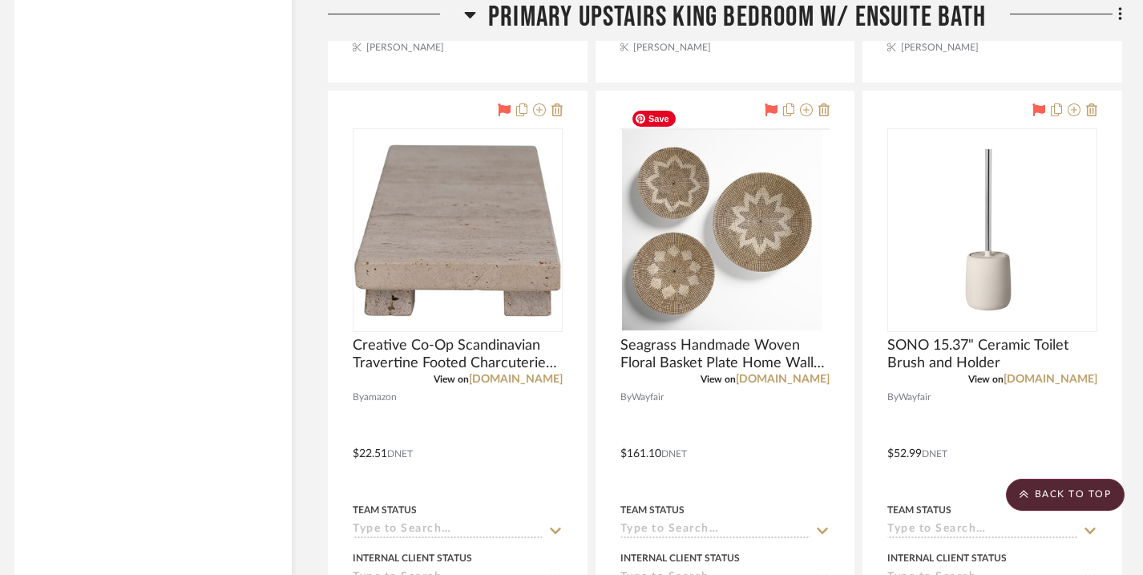
scroll to position [25461, 10]
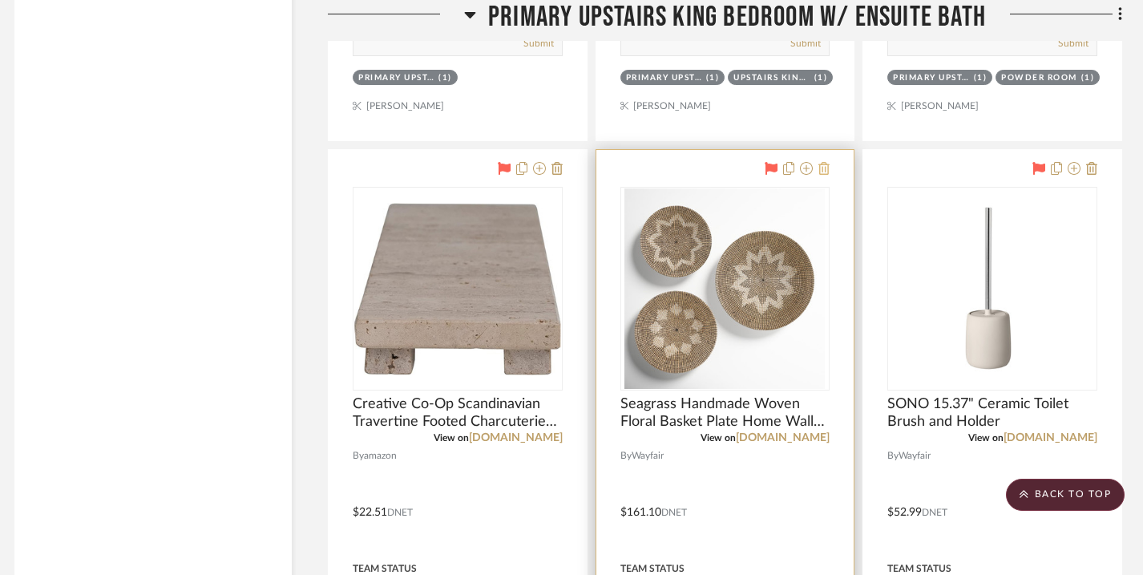
click at [826, 162] on icon at bounding box center [823, 168] width 11 height 13
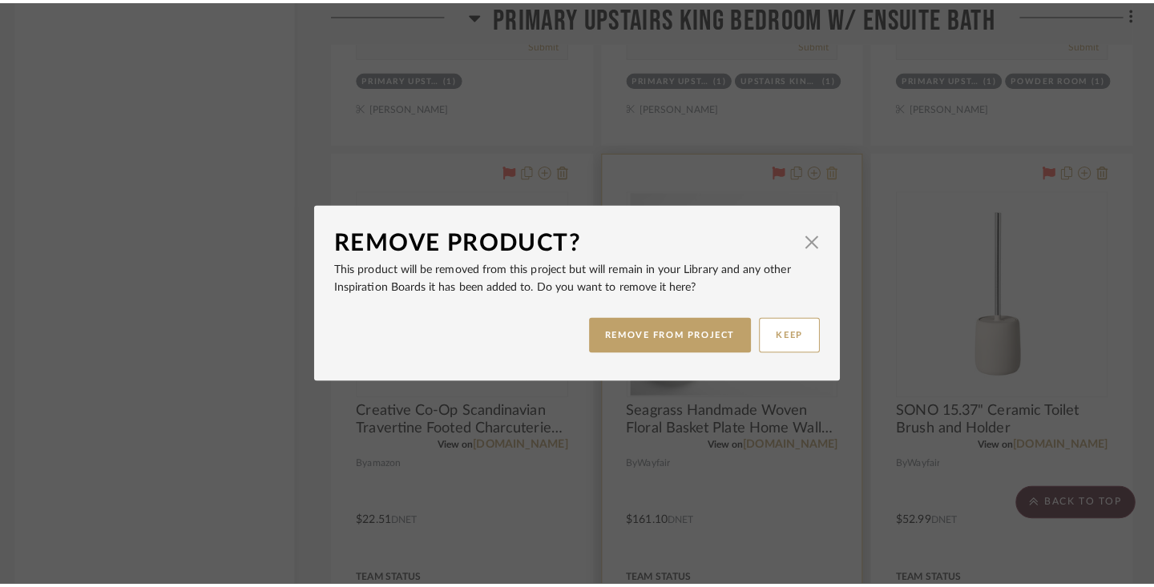
scroll to position [0, 0]
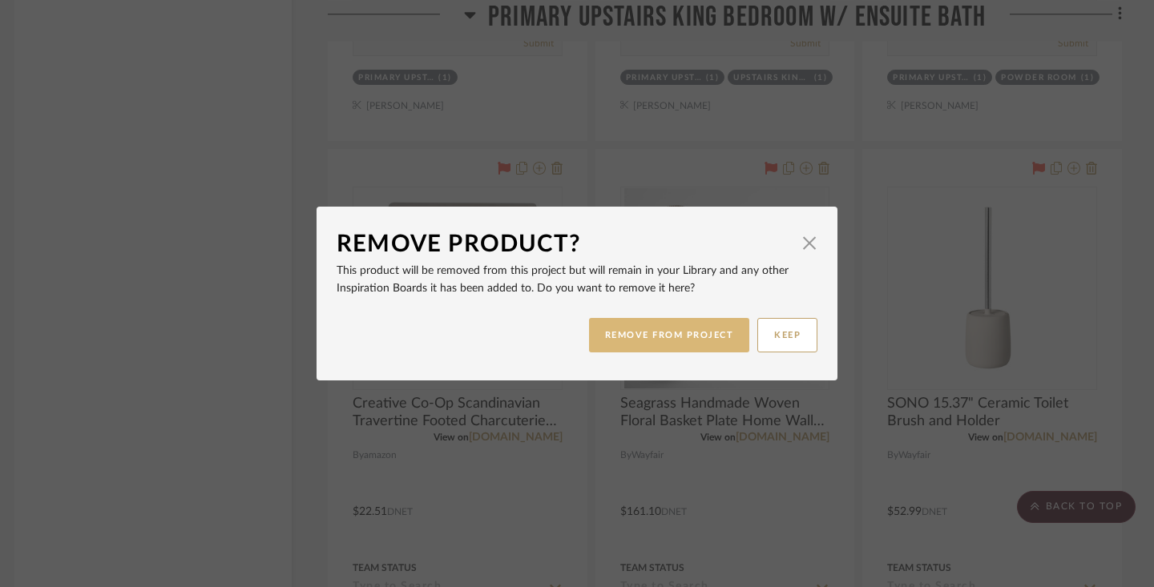
click at [659, 328] on button "REMOVE FROM PROJECT" at bounding box center [669, 335] width 161 height 34
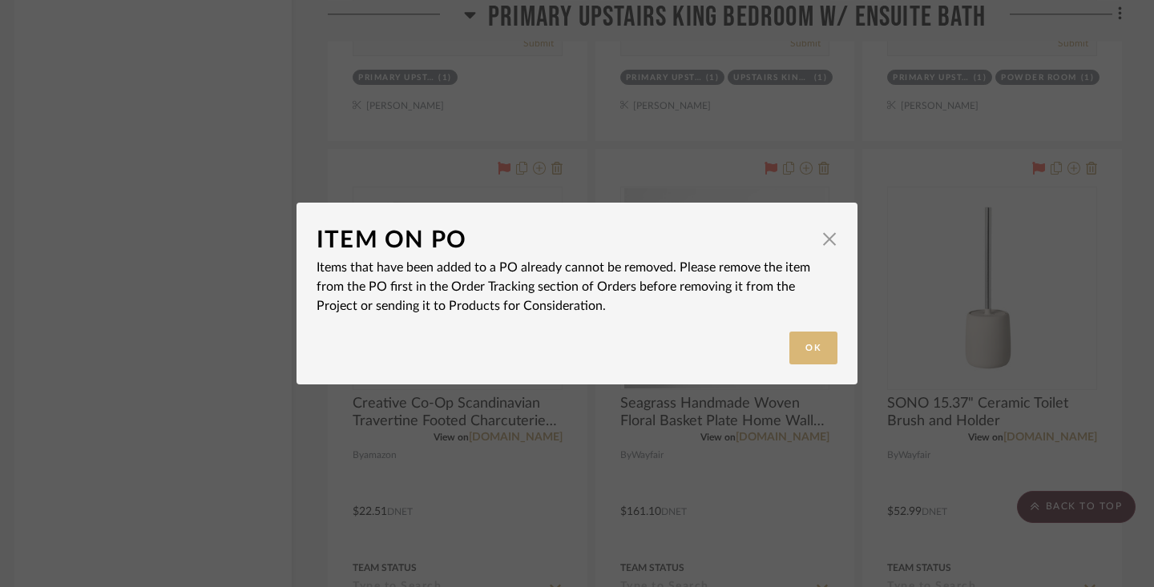
click at [808, 345] on button "Ok" at bounding box center [813, 348] width 48 height 33
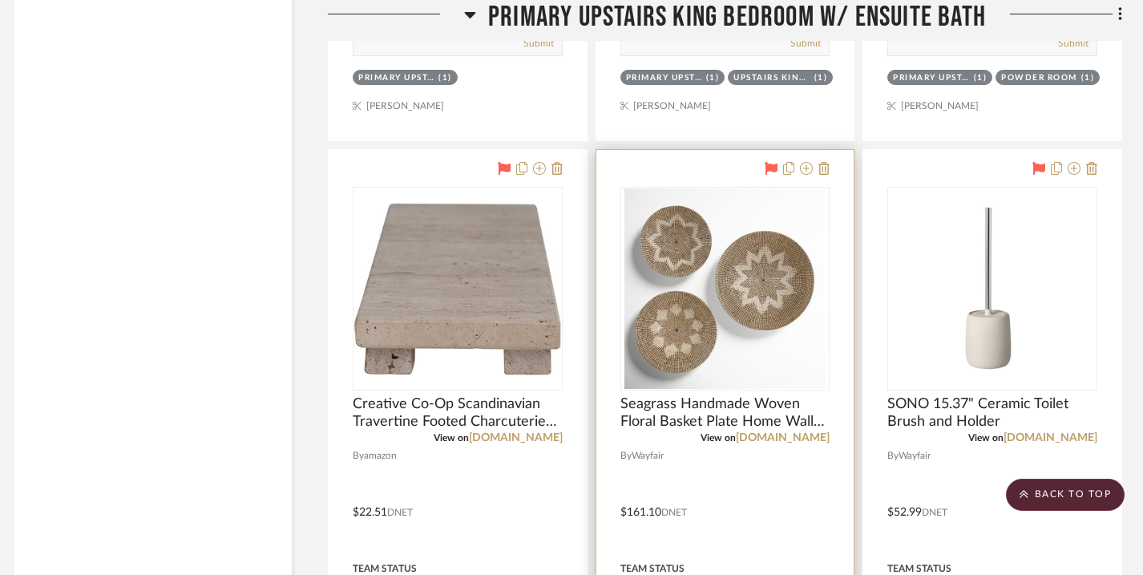
click at [756, 463] on div at bounding box center [725, 500] width 258 height 701
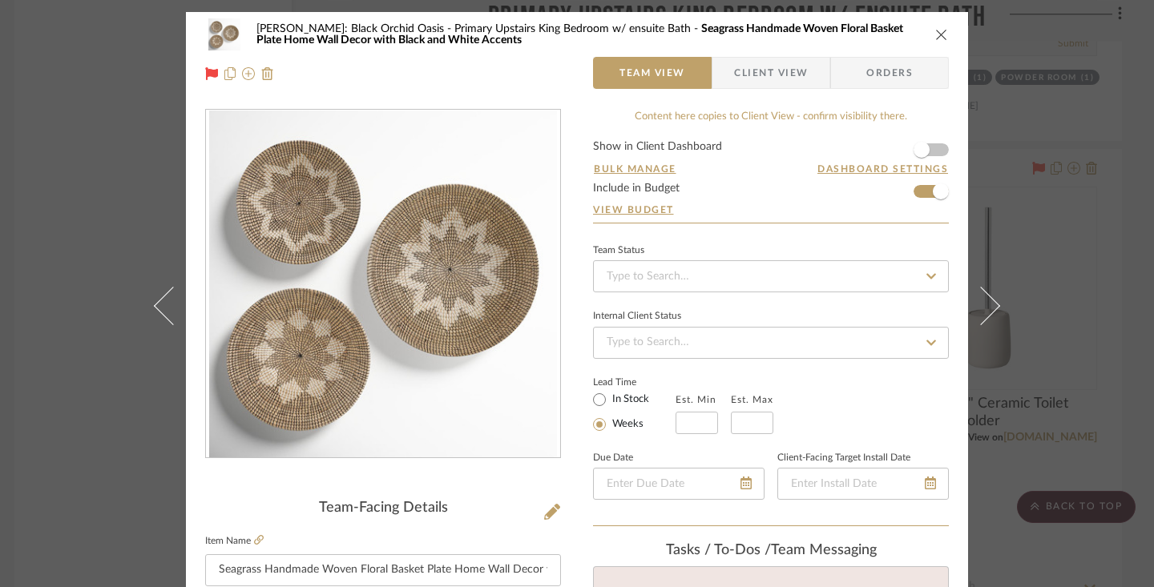
click at [876, 84] on span "Orders" at bounding box center [890, 73] width 82 height 32
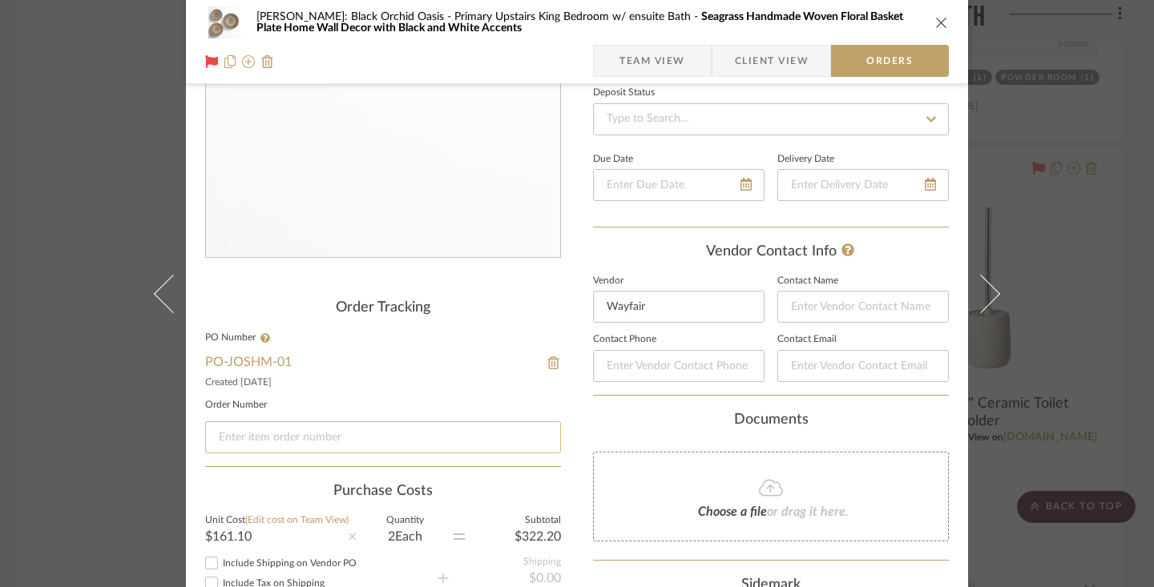
scroll to position [208, 0]
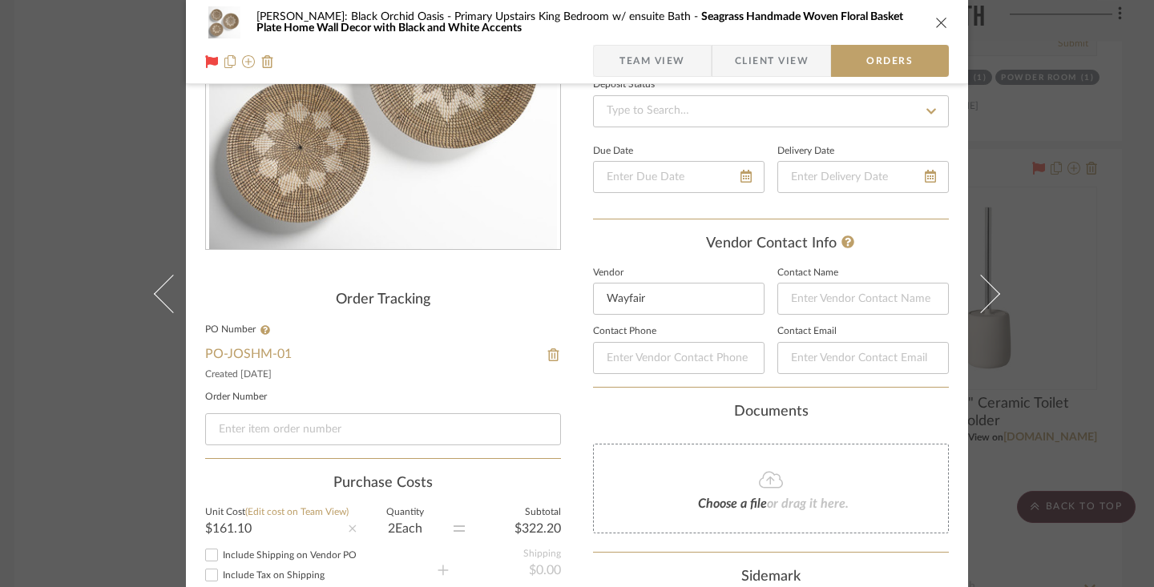
click at [546, 346] on fieldset "PO Number PO-JOSHM-01 Created [DATE]" at bounding box center [383, 352] width 356 height 55
click at [546, 351] on img at bounding box center [553, 355] width 14 height 13
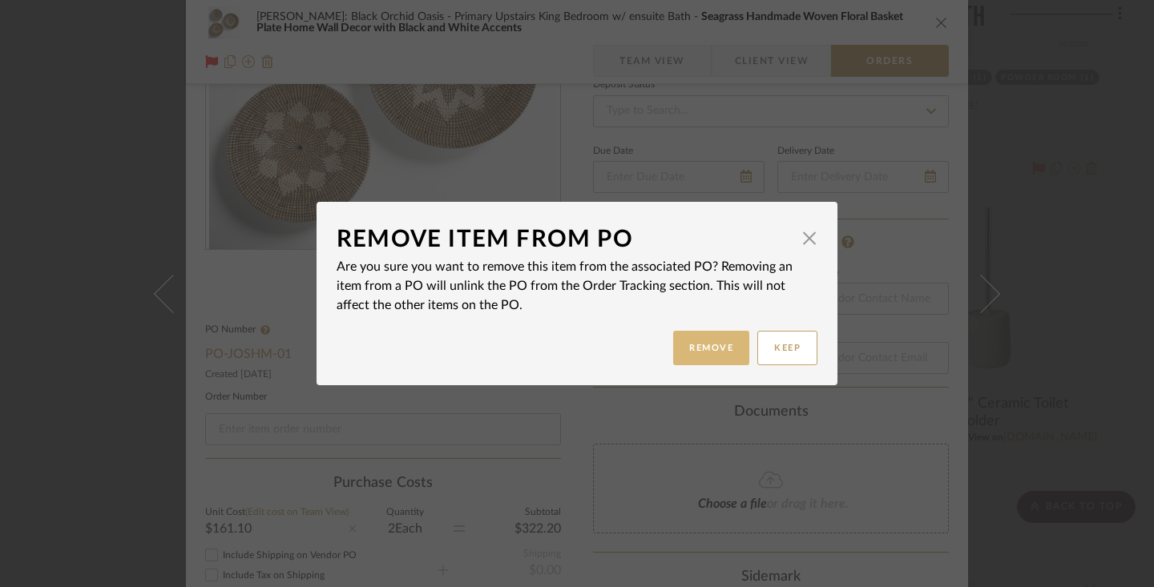
click at [680, 344] on button "Remove" at bounding box center [711, 348] width 76 height 34
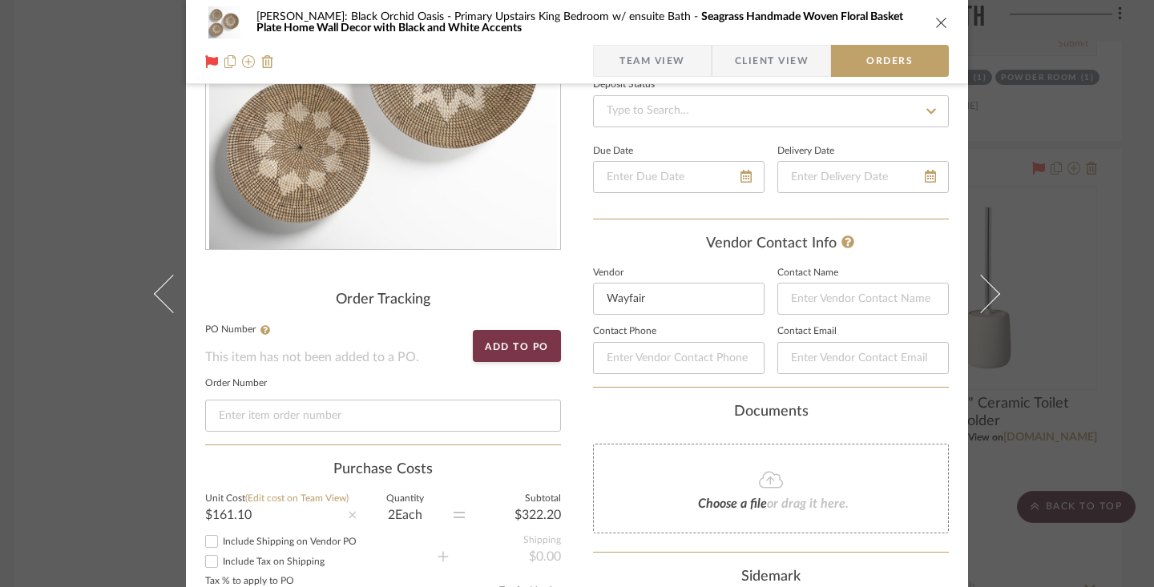
scroll to position [0, 0]
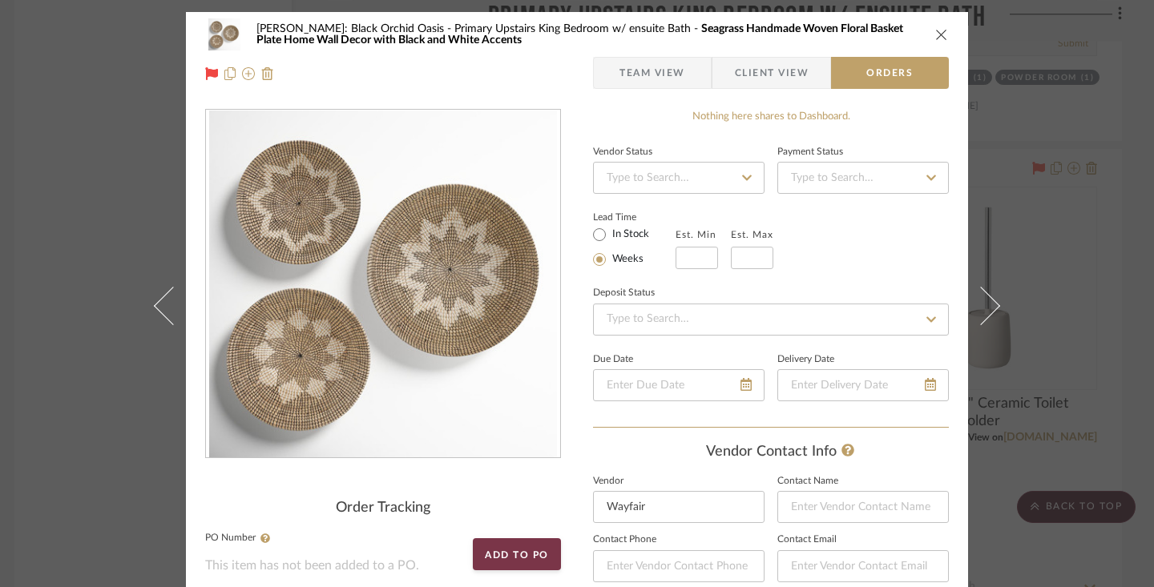
click at [935, 30] on icon "close" at bounding box center [941, 34] width 13 height 13
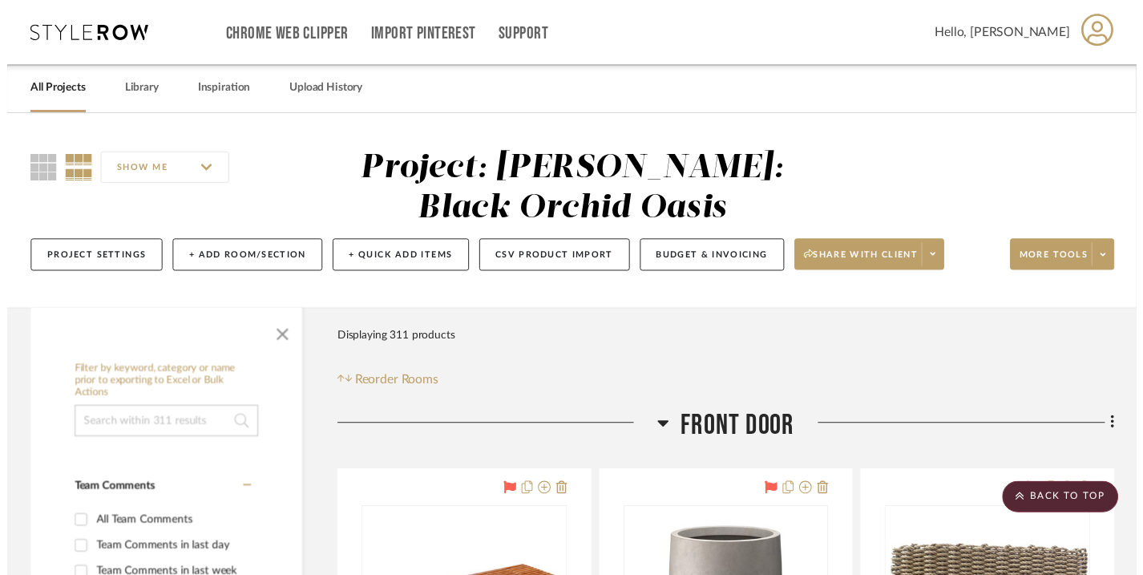
scroll to position [25461, 10]
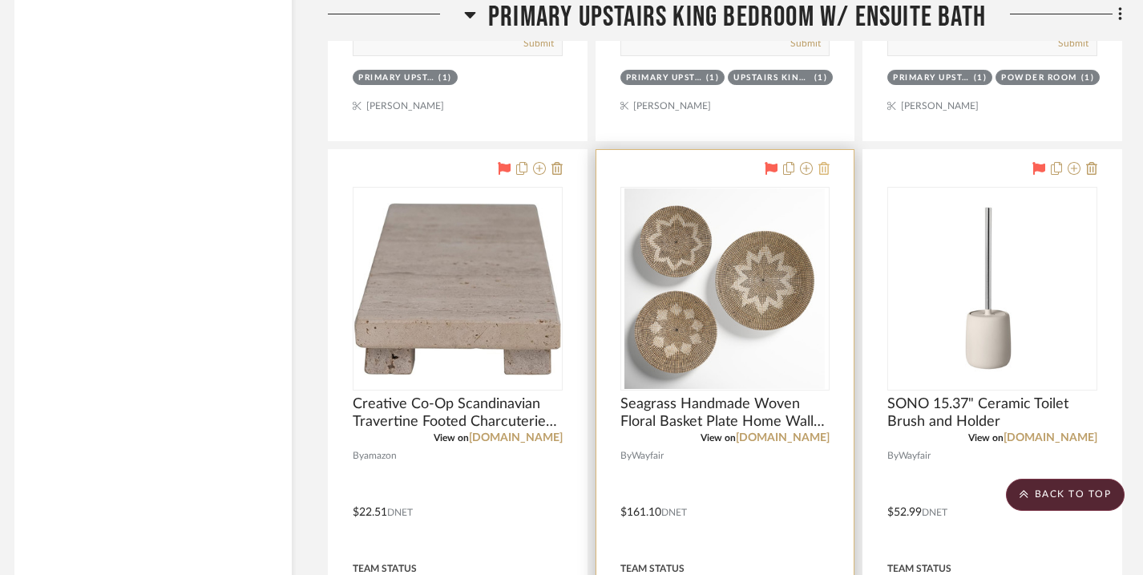
click at [829, 163] on fa-icon at bounding box center [823, 169] width 11 height 13
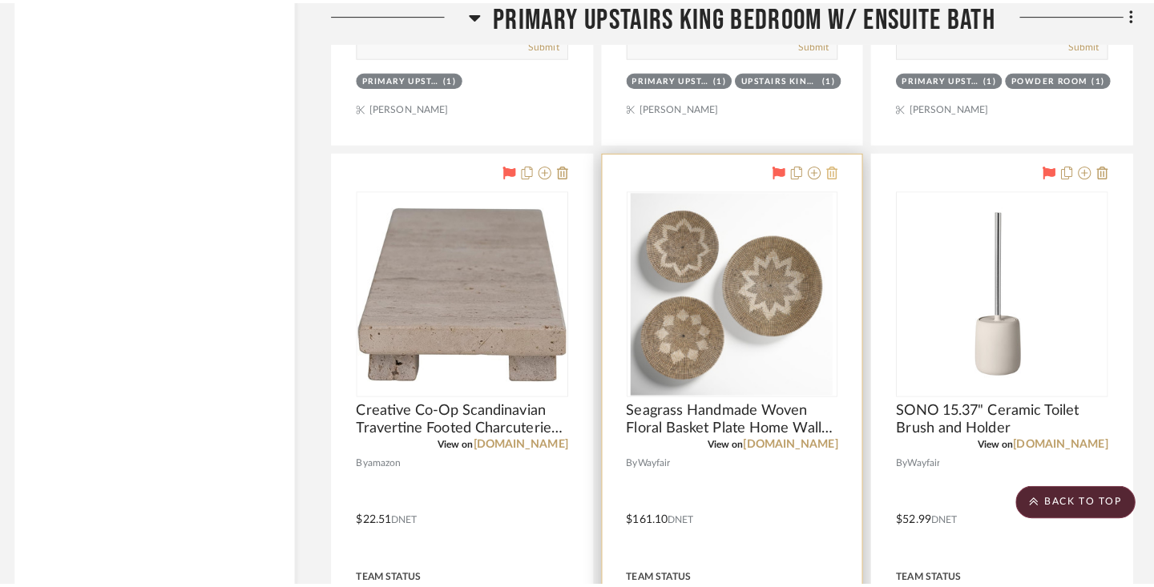
scroll to position [0, 0]
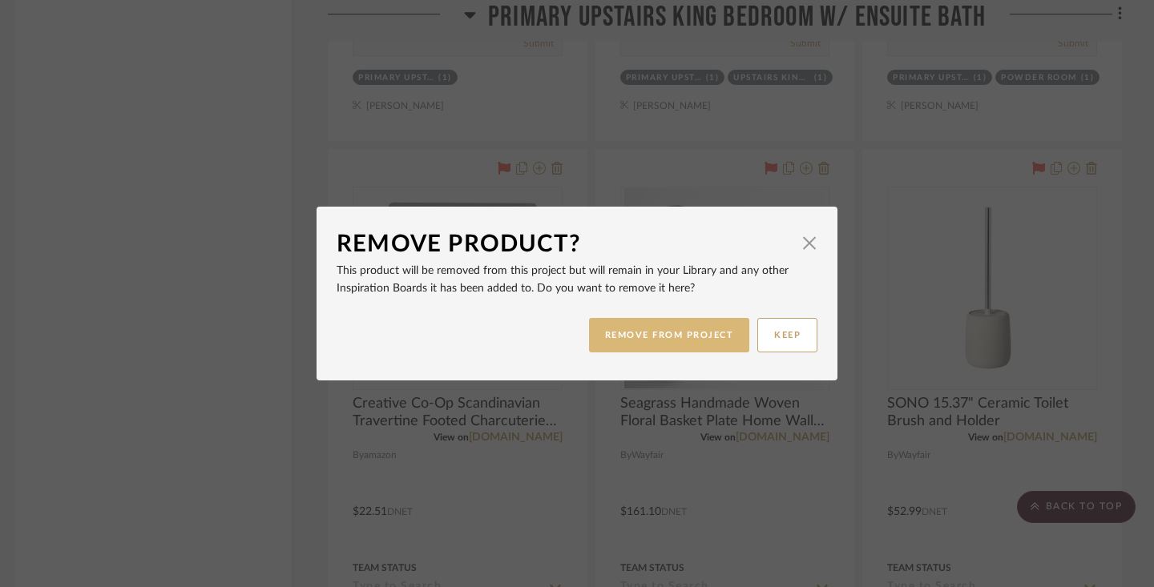
click at [672, 328] on button "REMOVE FROM PROJECT" at bounding box center [669, 335] width 161 height 34
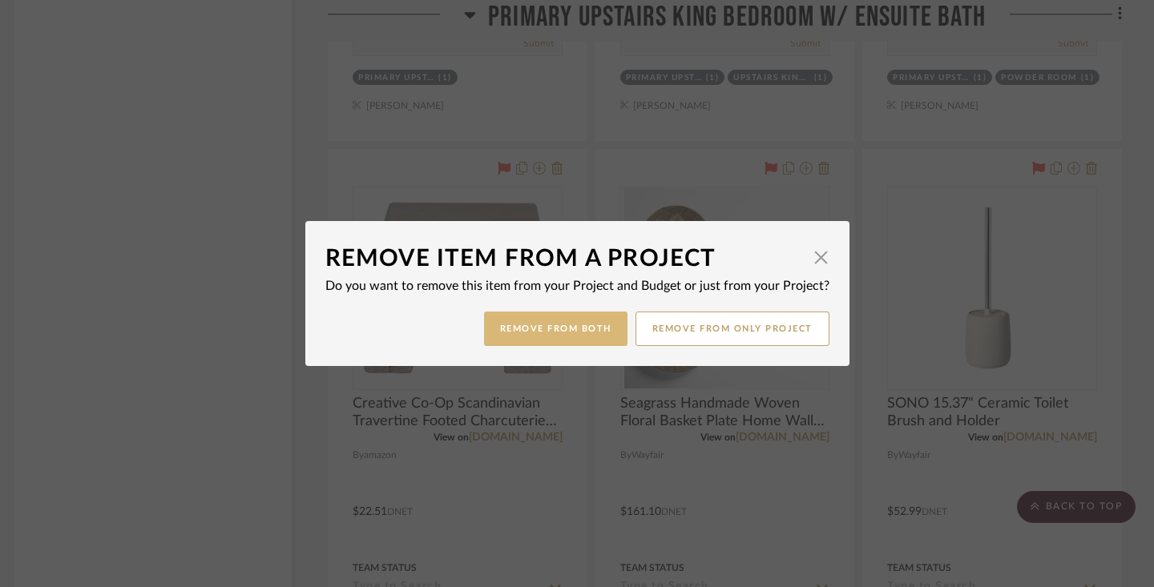
click at [522, 325] on button "Remove from Both" at bounding box center [555, 329] width 143 height 34
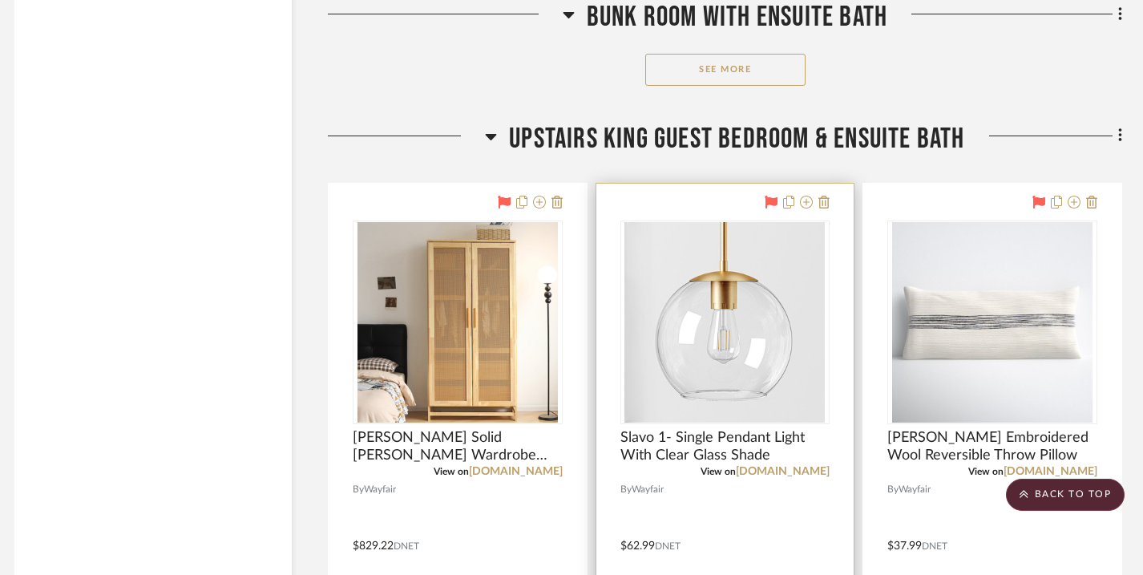
scroll to position [31267, 10]
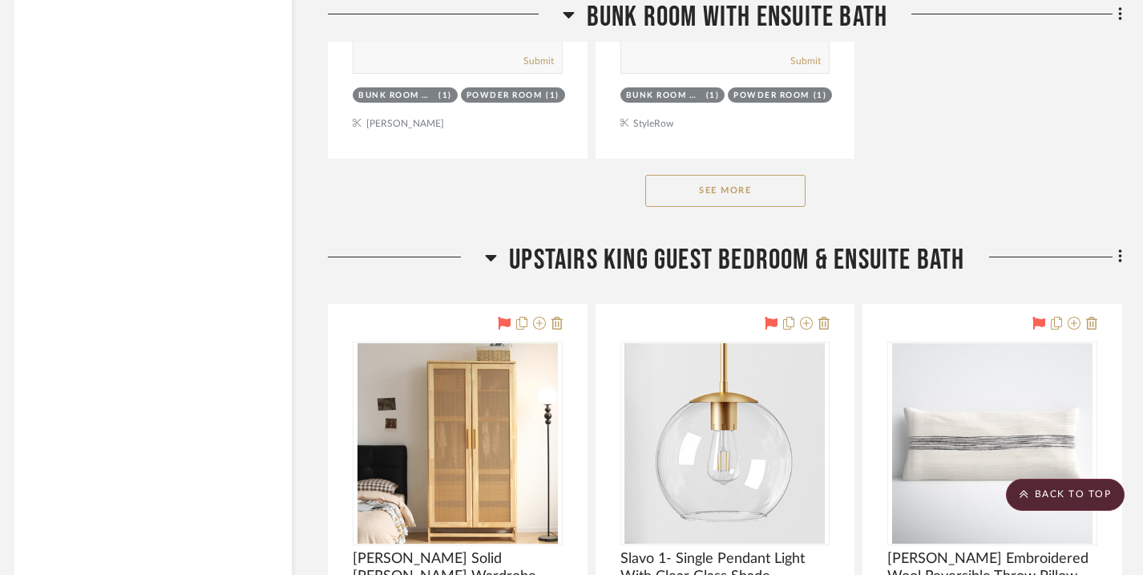
click at [673, 175] on button "See More" at bounding box center [725, 191] width 160 height 32
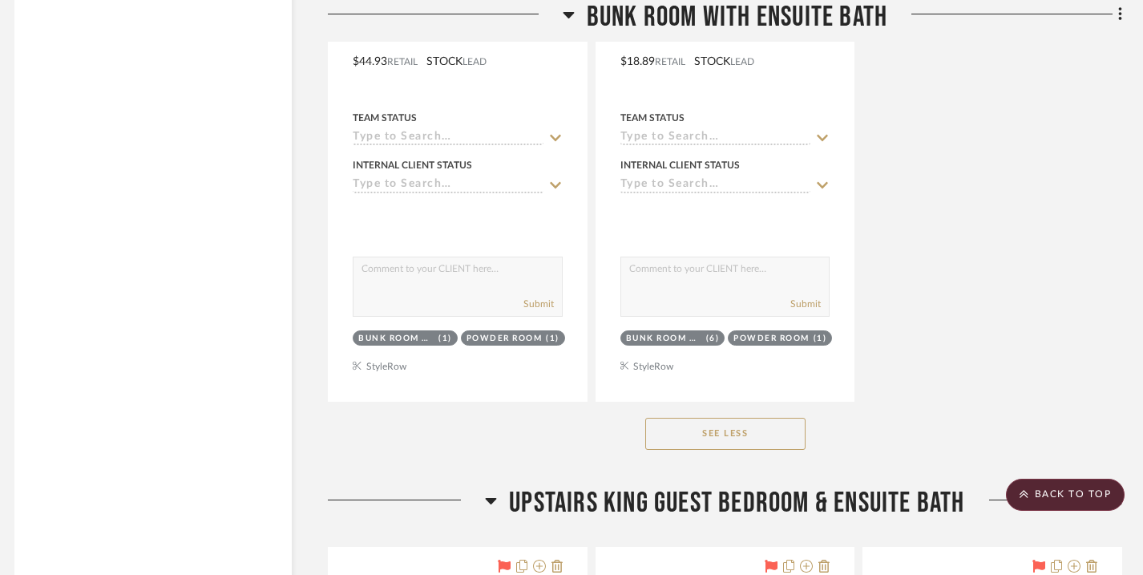
scroll to position [36717, 10]
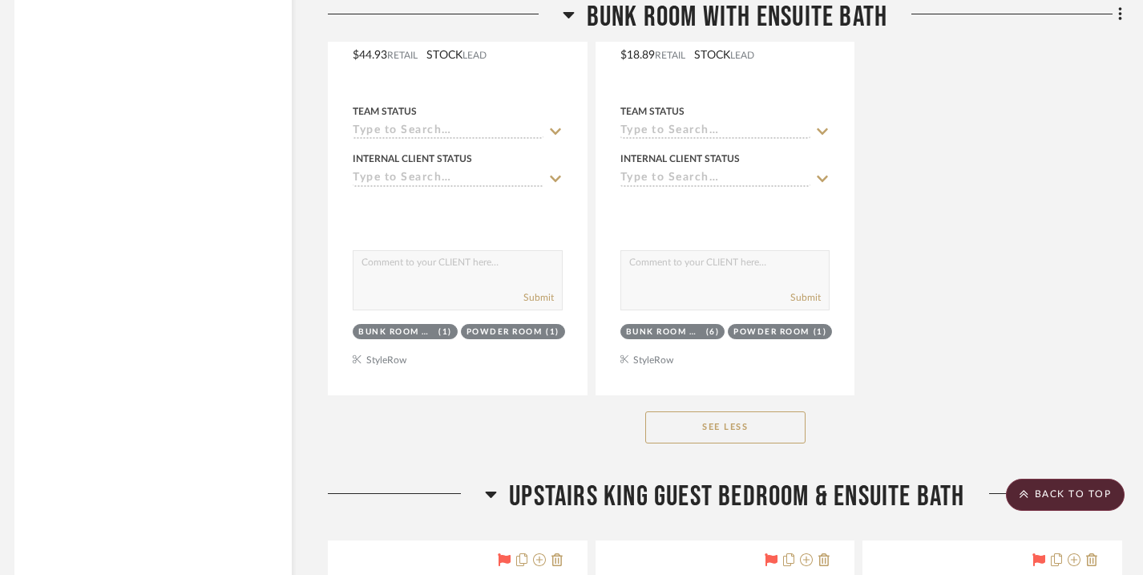
drag, startPoint x: 696, startPoint y: 388, endPoint x: 505, endPoint y: 418, distance: 193.1
click at [503, 418] on div "See Less" at bounding box center [725, 427] width 794 height 64
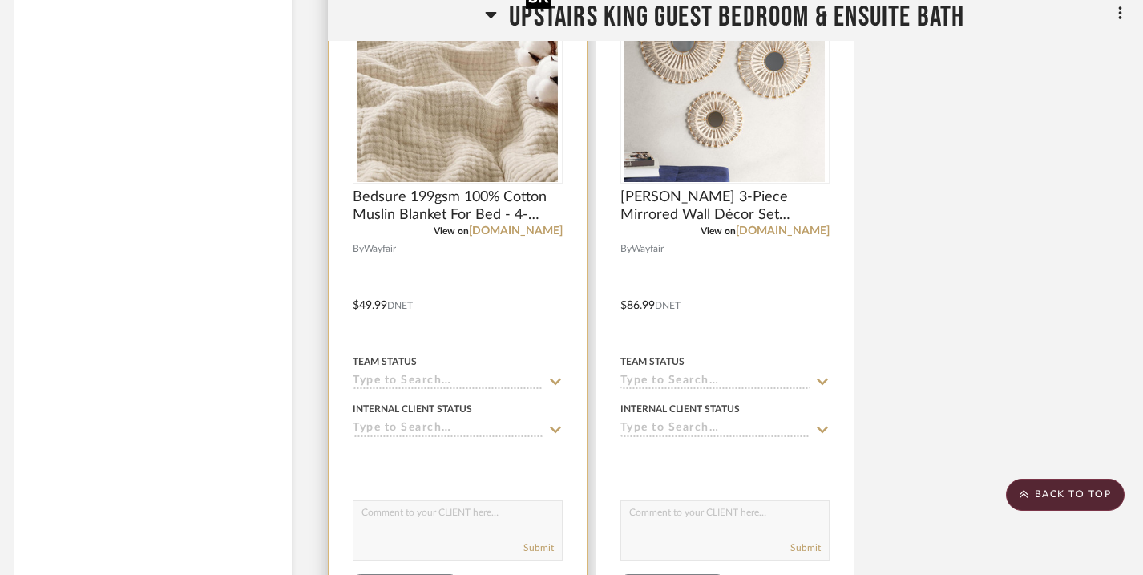
scroll to position [38739, 10]
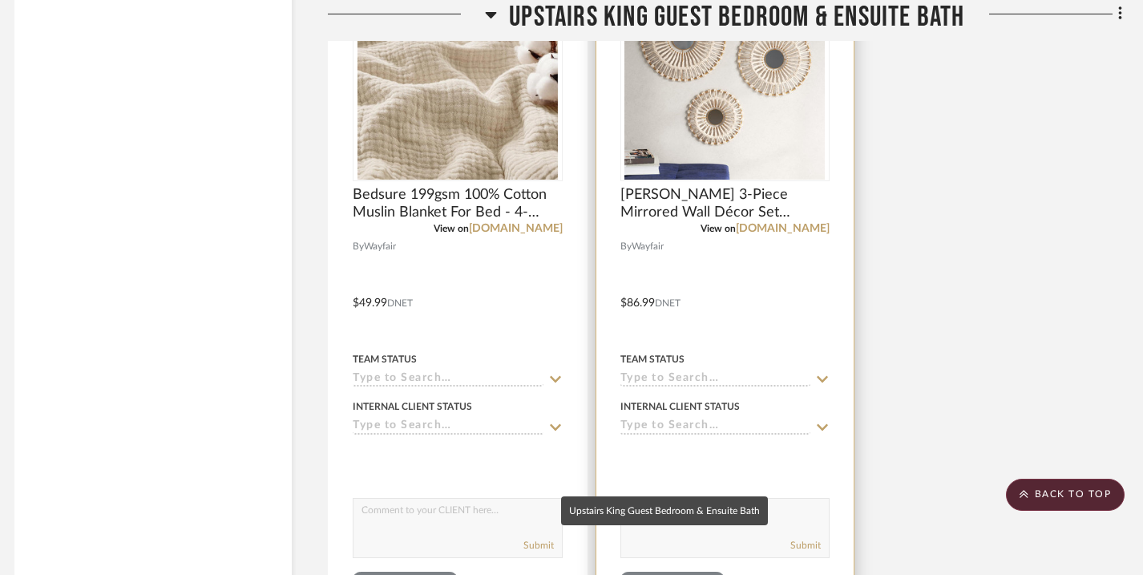
click at [639, 574] on div "Upstairs King Guest Bedroom & Ensuite Bath" at bounding box center [664, 580] width 76 height 12
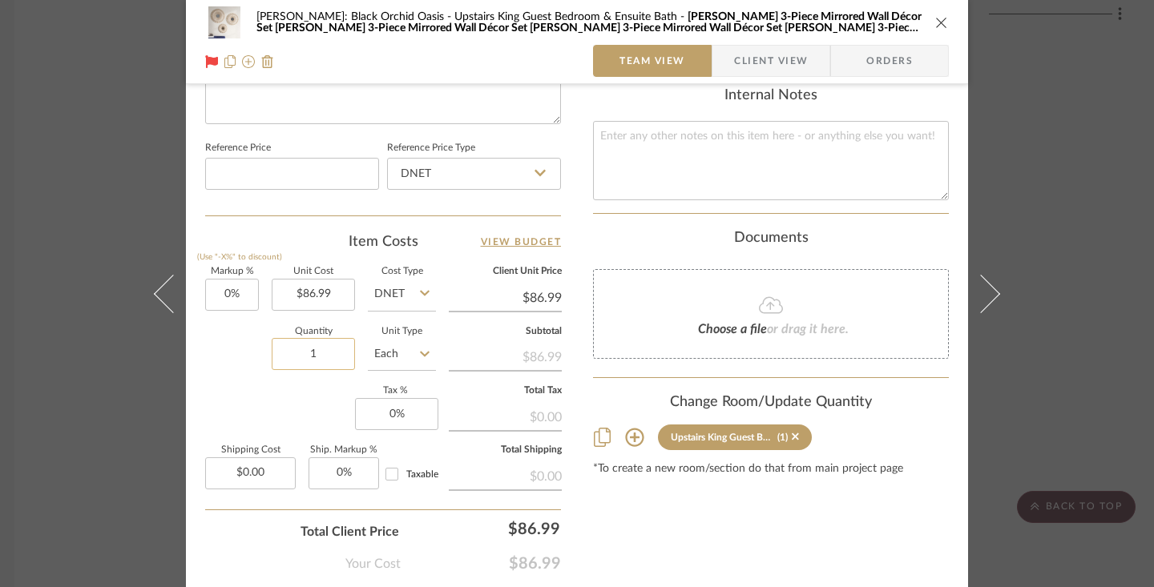
scroll to position [831, 0]
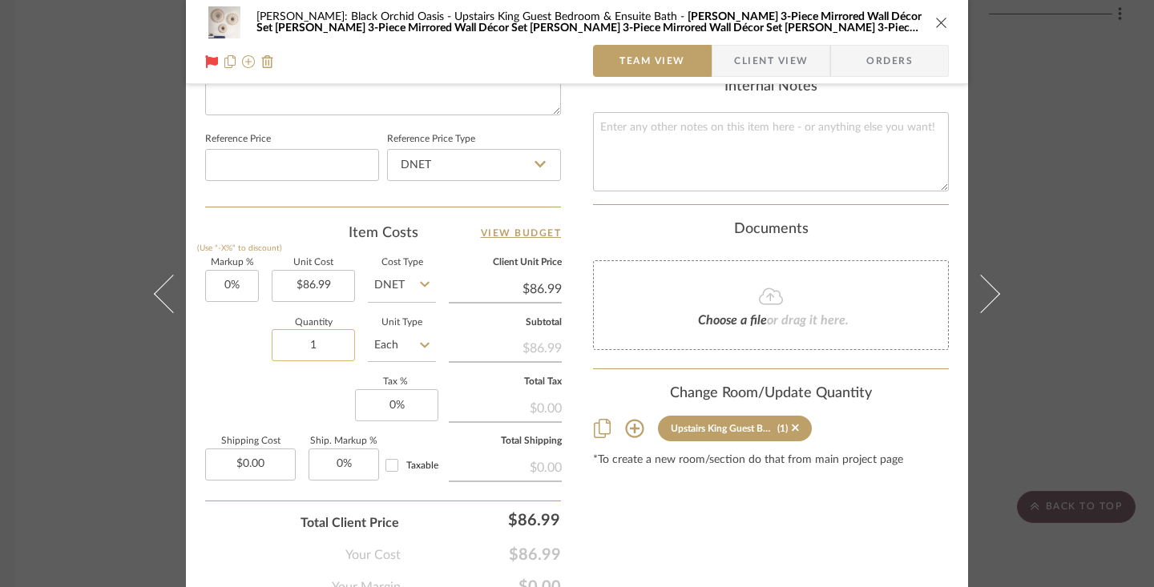
drag, startPoint x: 295, startPoint y: 342, endPoint x: 323, endPoint y: 342, distance: 28.0
click at [323, 342] on input "1" at bounding box center [313, 345] width 83 height 32
type input "2"
click at [279, 387] on div "Markup % (Use "-X%" to discount) 0% Unit Cost $86.99 Cost Type DNET Client Unit…" at bounding box center [383, 376] width 356 height 234
click at [935, 22] on icon "close" at bounding box center [941, 22] width 13 height 13
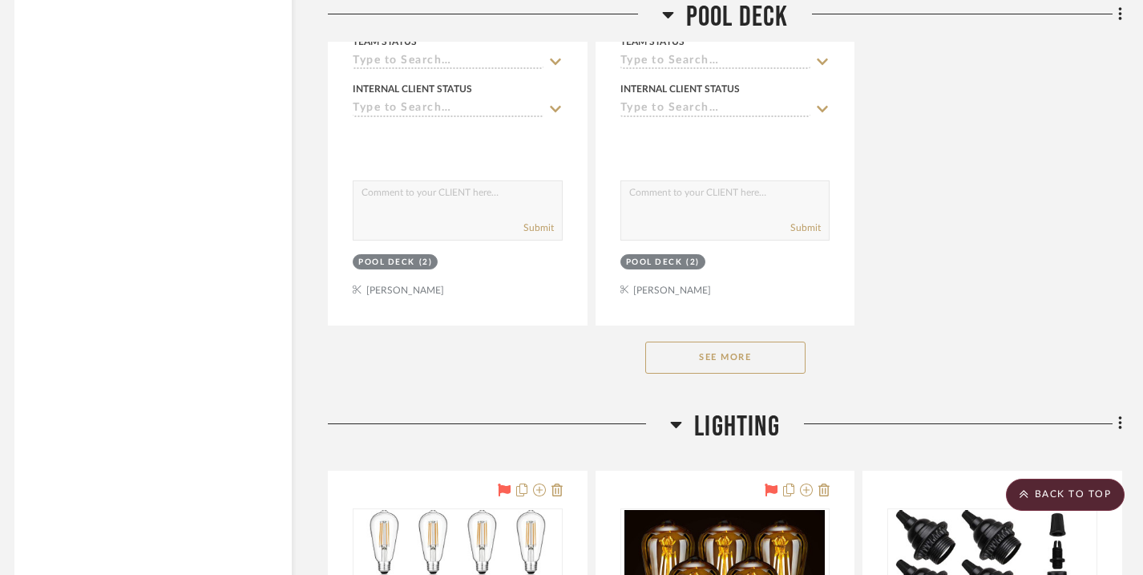
scroll to position [41515, 10]
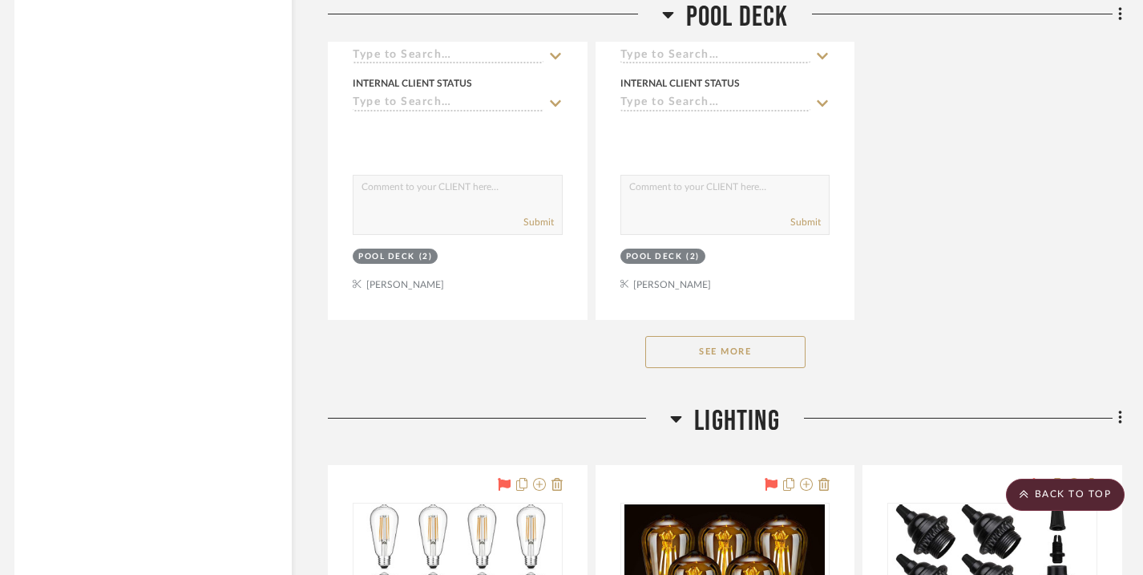
click at [711, 336] on button "See More" at bounding box center [725, 352] width 160 height 32
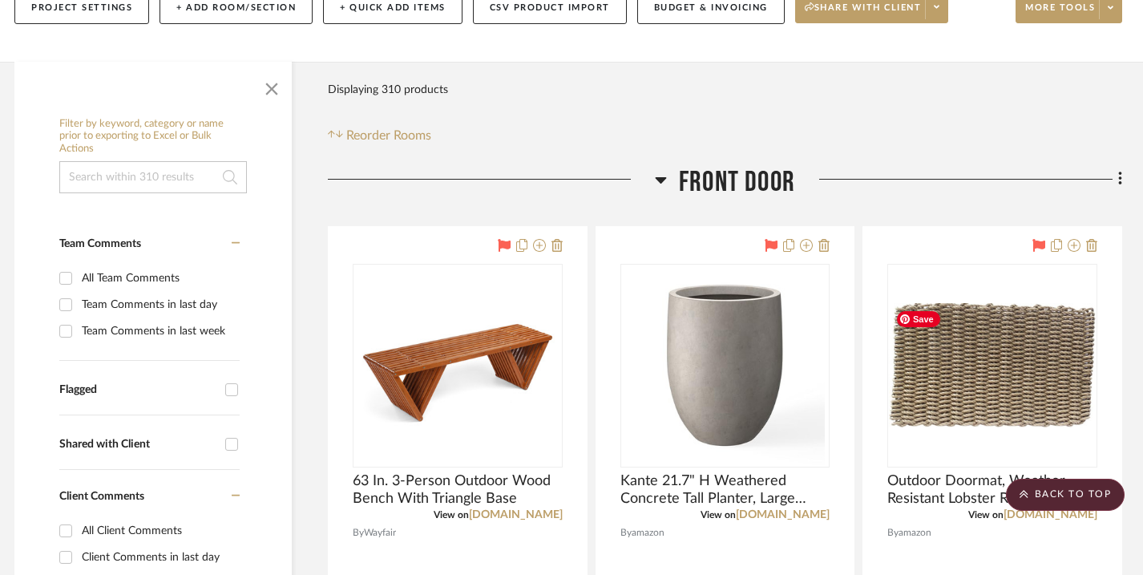
scroll to position [0, 10]
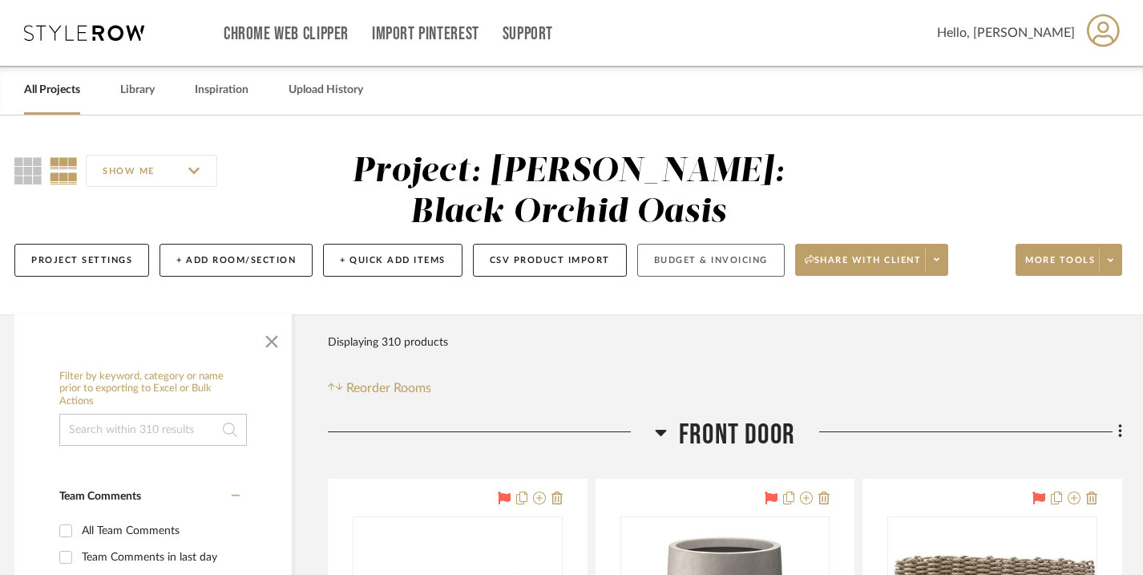
click at [676, 263] on button "Budget & Invoicing" at bounding box center [710, 260] width 147 height 33
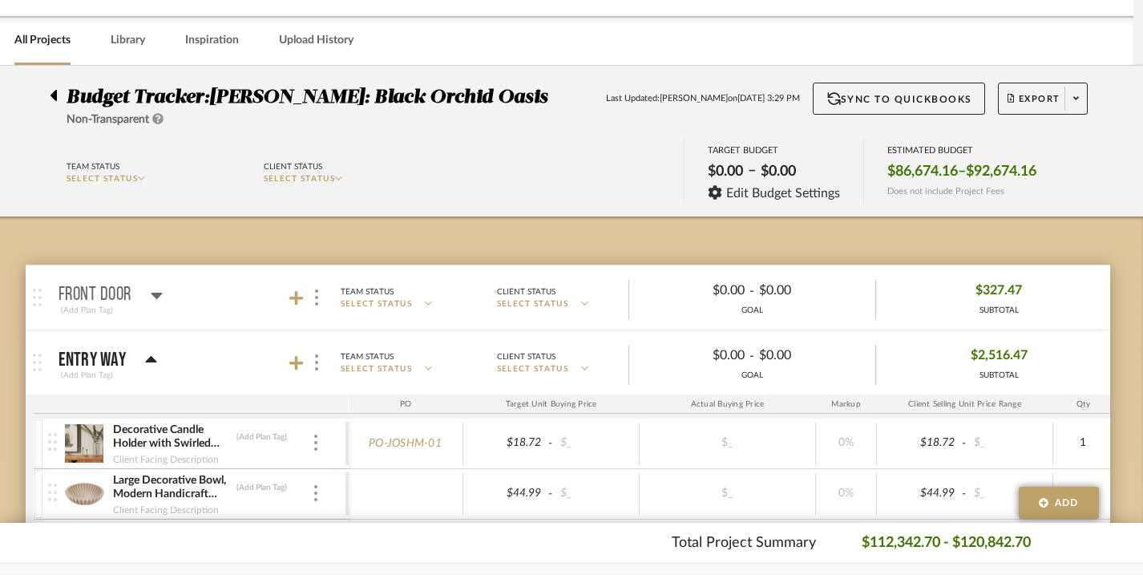
scroll to position [41, 10]
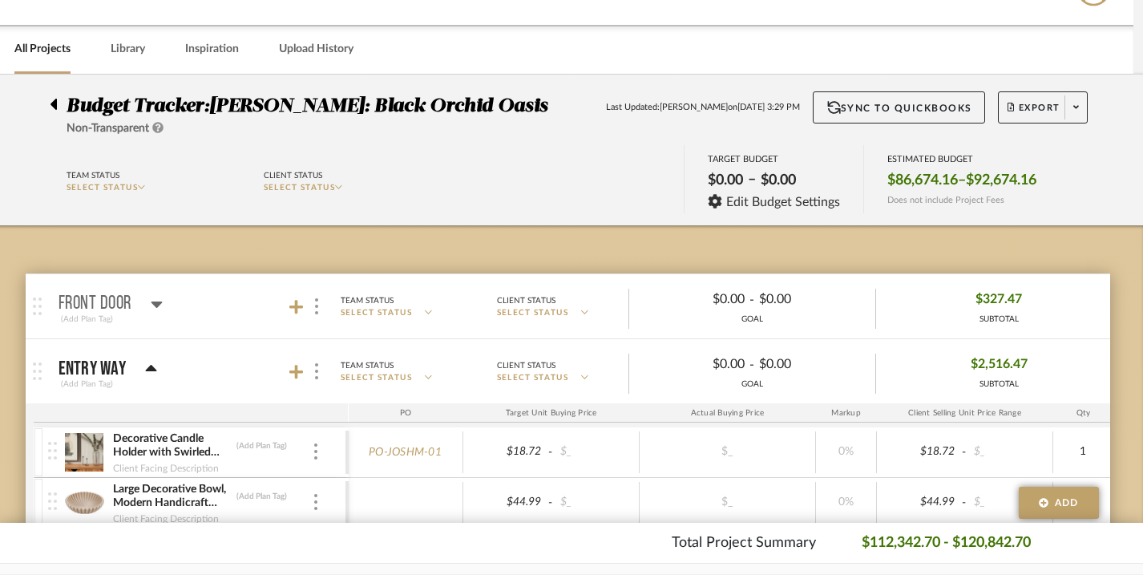
click at [151, 363] on icon at bounding box center [151, 368] width 12 height 19
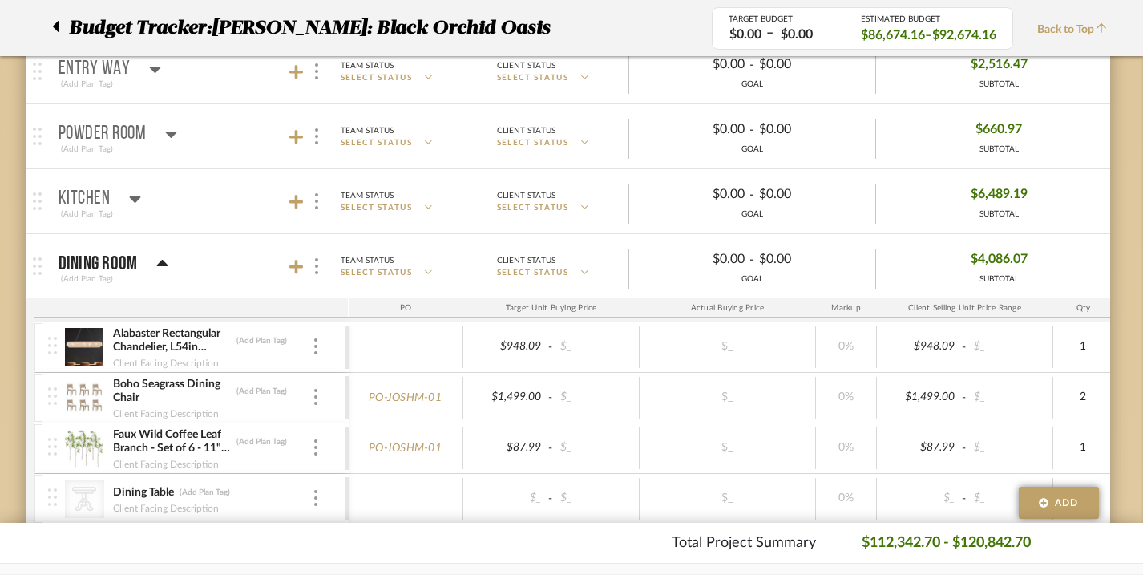
scroll to position [347, 10]
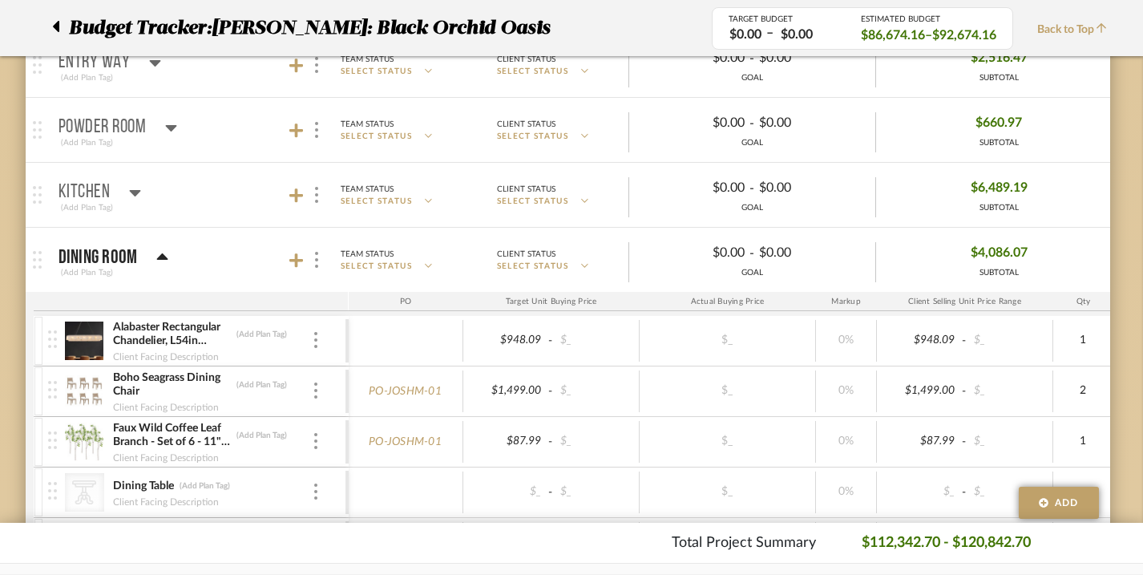
click at [158, 257] on icon at bounding box center [162, 256] width 11 height 6
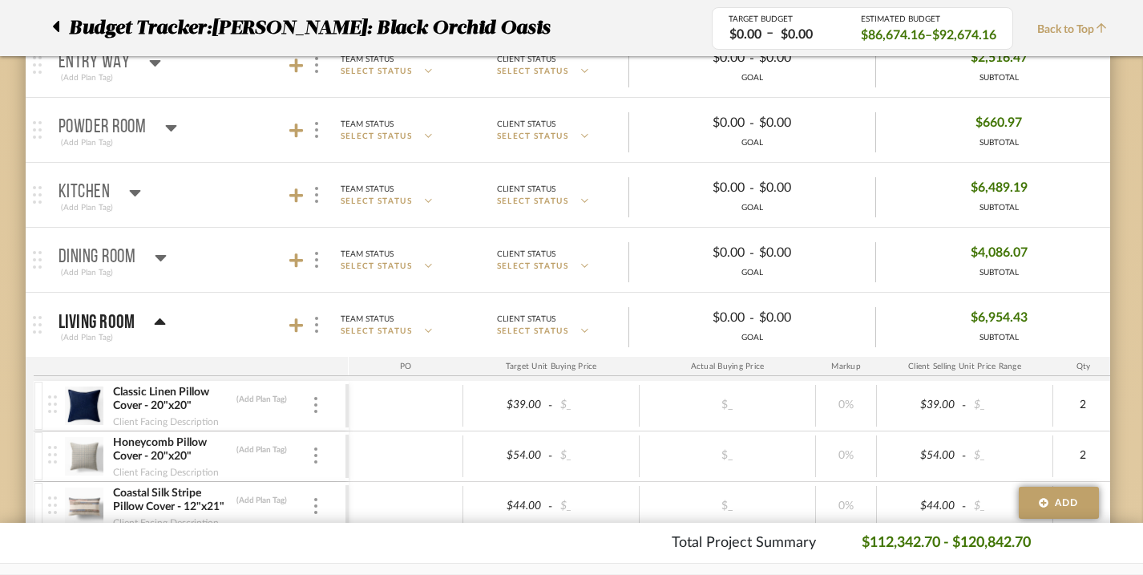
click at [155, 313] on icon at bounding box center [160, 322] width 12 height 19
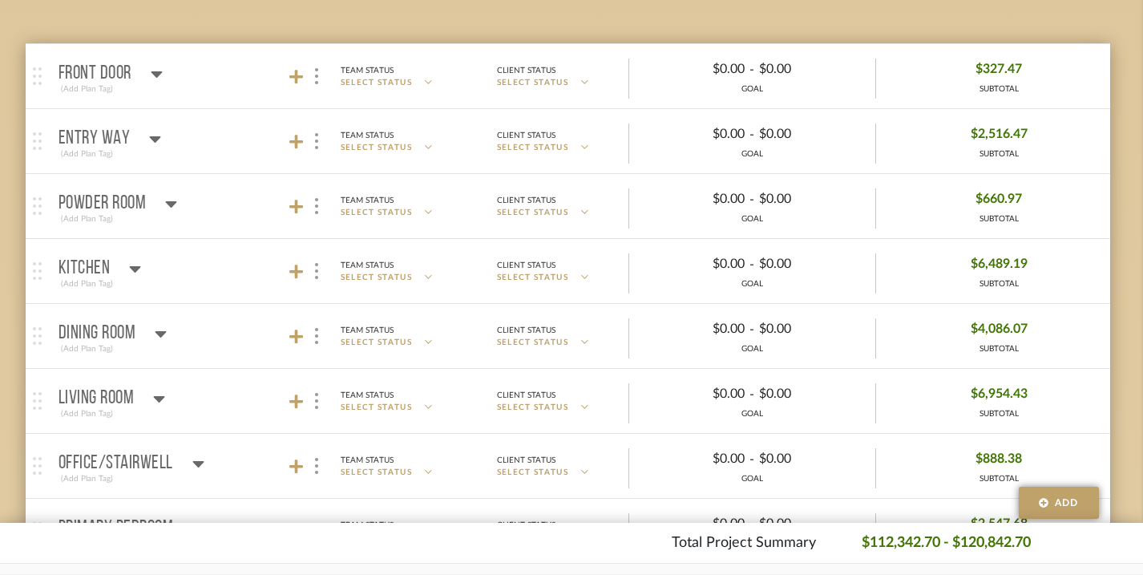
scroll to position [175, 10]
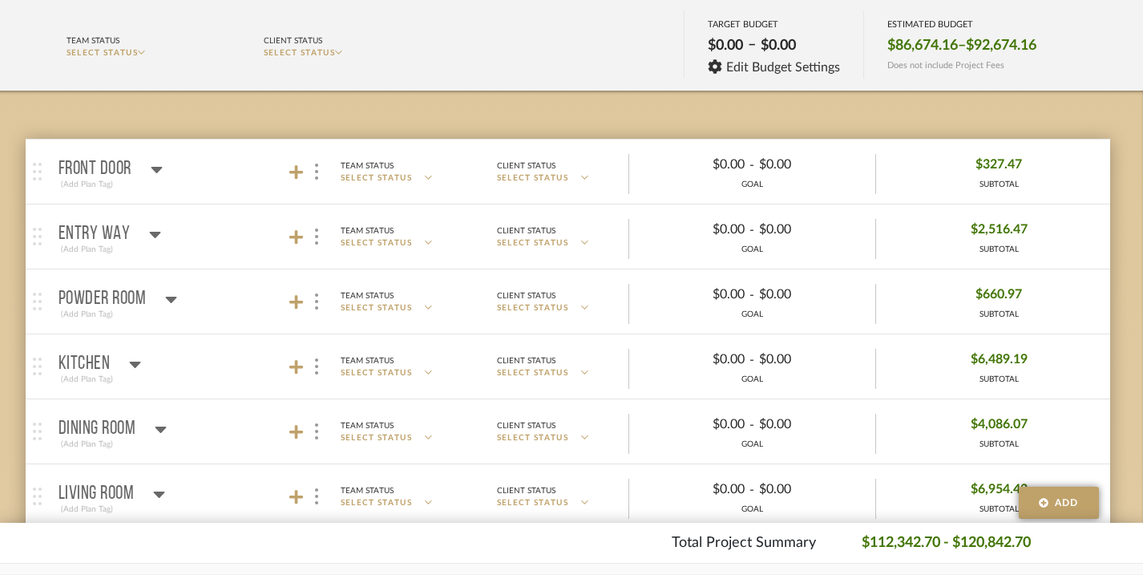
click at [152, 235] on icon at bounding box center [155, 235] width 11 height 6
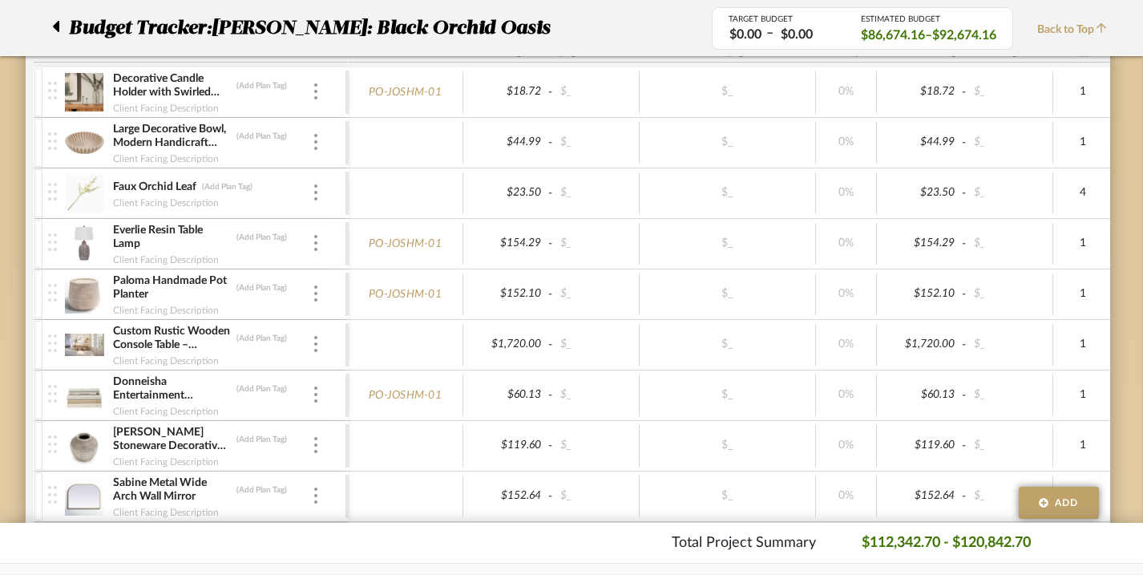
scroll to position [397, 10]
